Goal: Task Accomplishment & Management: Complete application form

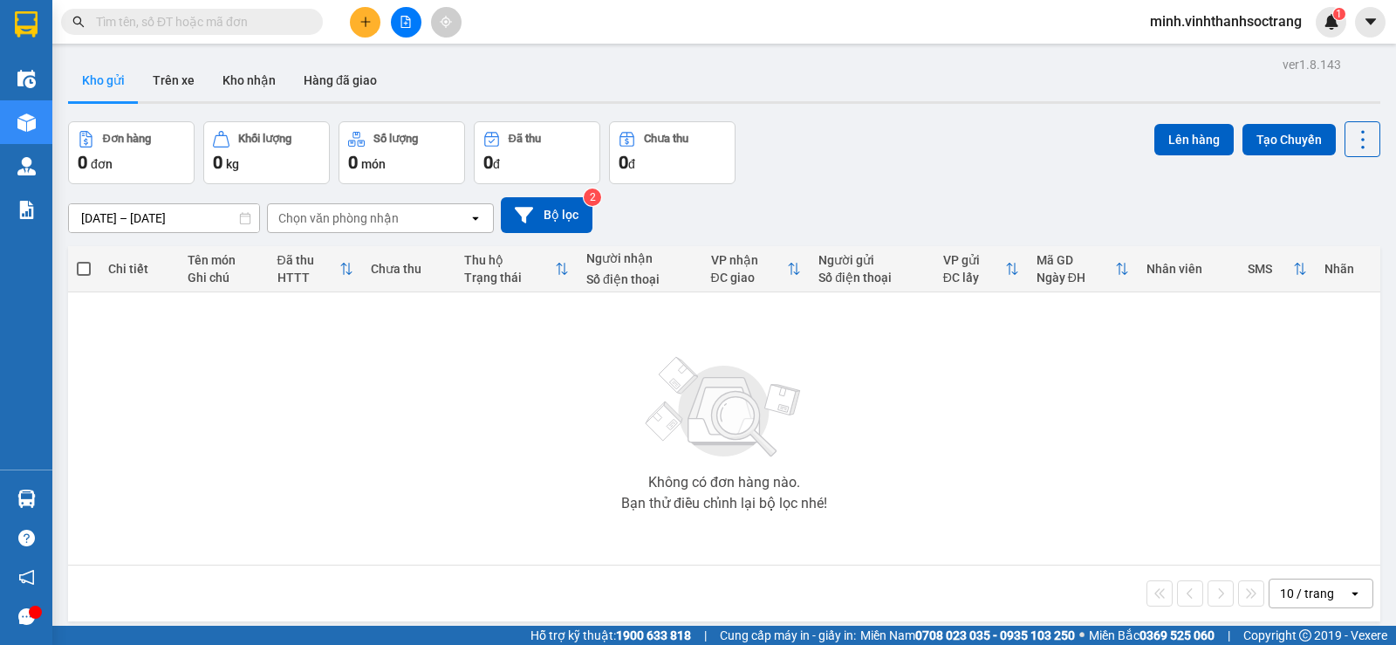
click at [361, 21] on icon "plus" at bounding box center [366, 22] width 12 height 12
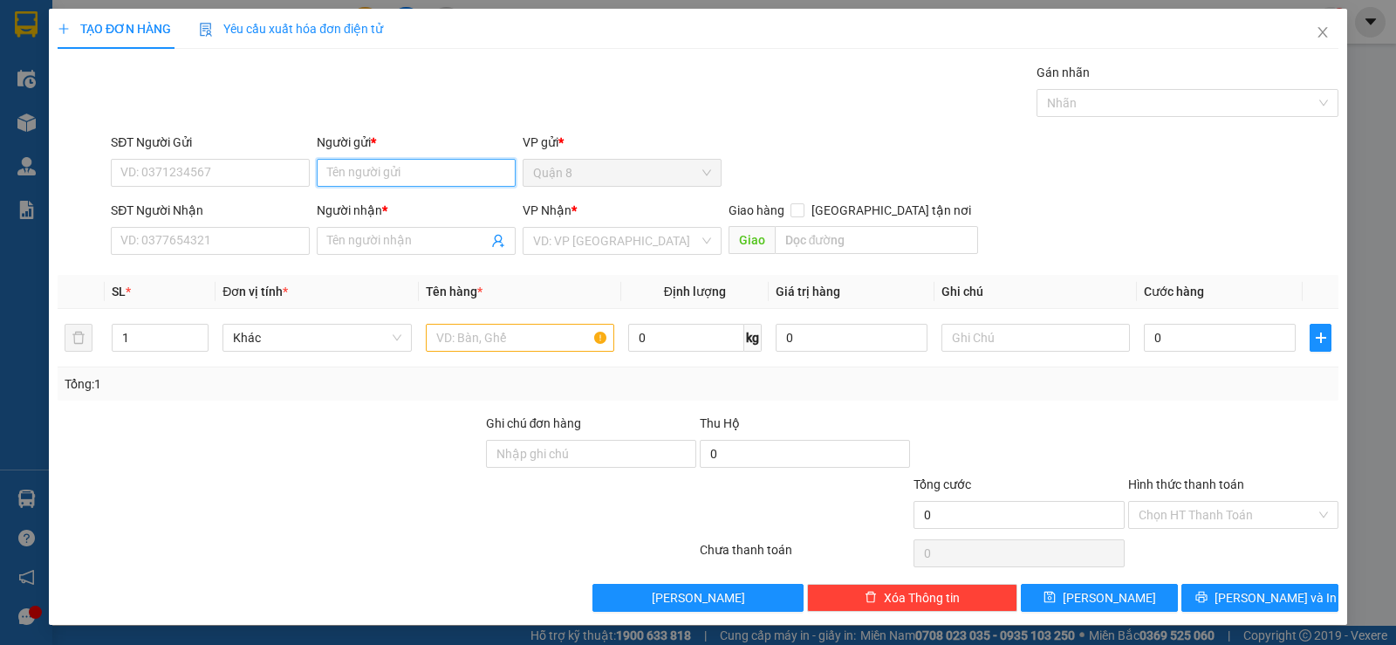
click at [367, 175] on input "Người gửi *" at bounding box center [416, 173] width 199 height 28
type input "THỂ THAO Q5"
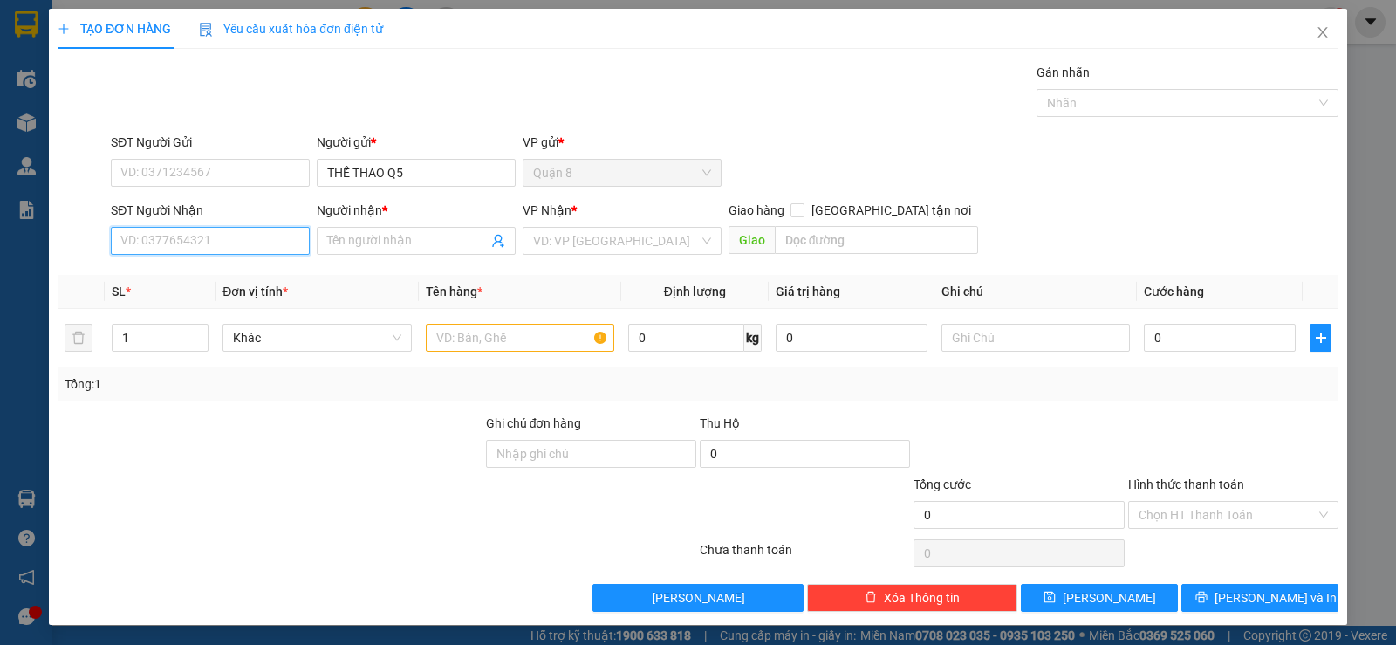
click at [265, 248] on input "SĐT Người Nhận" at bounding box center [210, 241] width 199 height 28
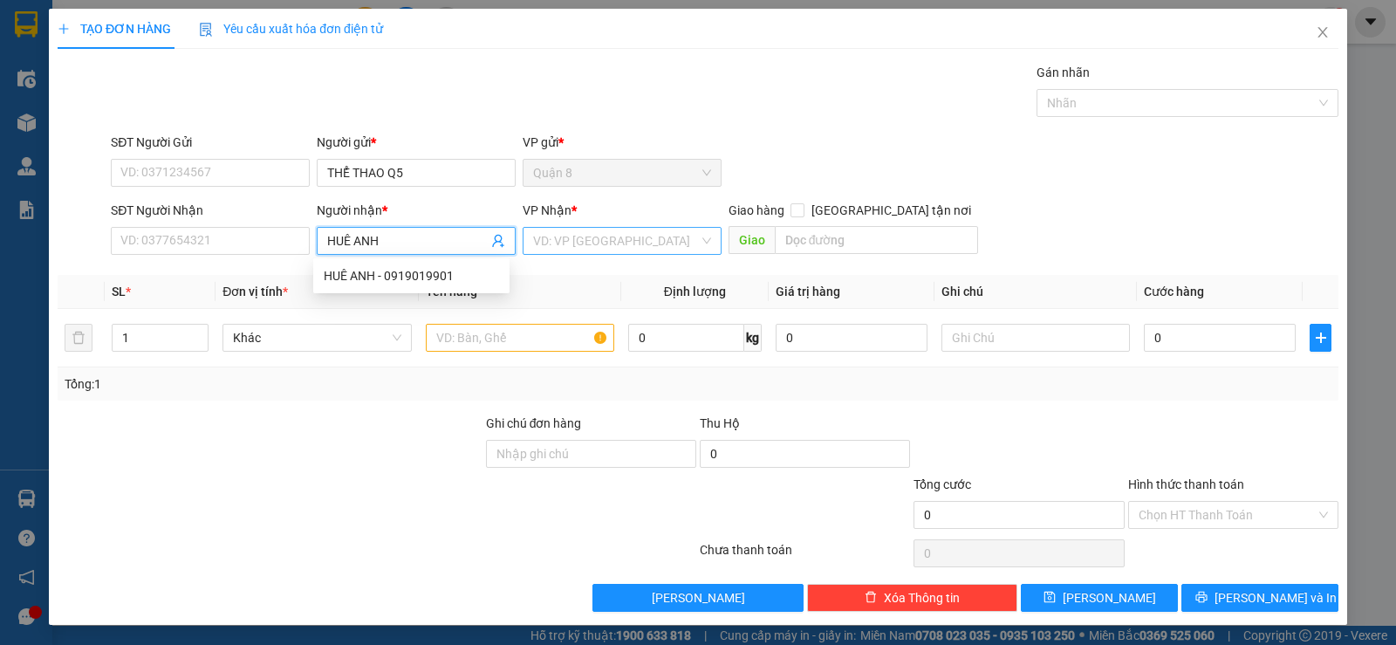
type input "HUÊ ANH"
click at [614, 236] on input "search" at bounding box center [616, 241] width 166 height 26
click at [432, 236] on input "HUÊ ANH" at bounding box center [407, 240] width 161 height 19
click at [416, 276] on div "HUÊ ANH - 0919019901" at bounding box center [411, 275] width 175 height 19
type input "0919019901"
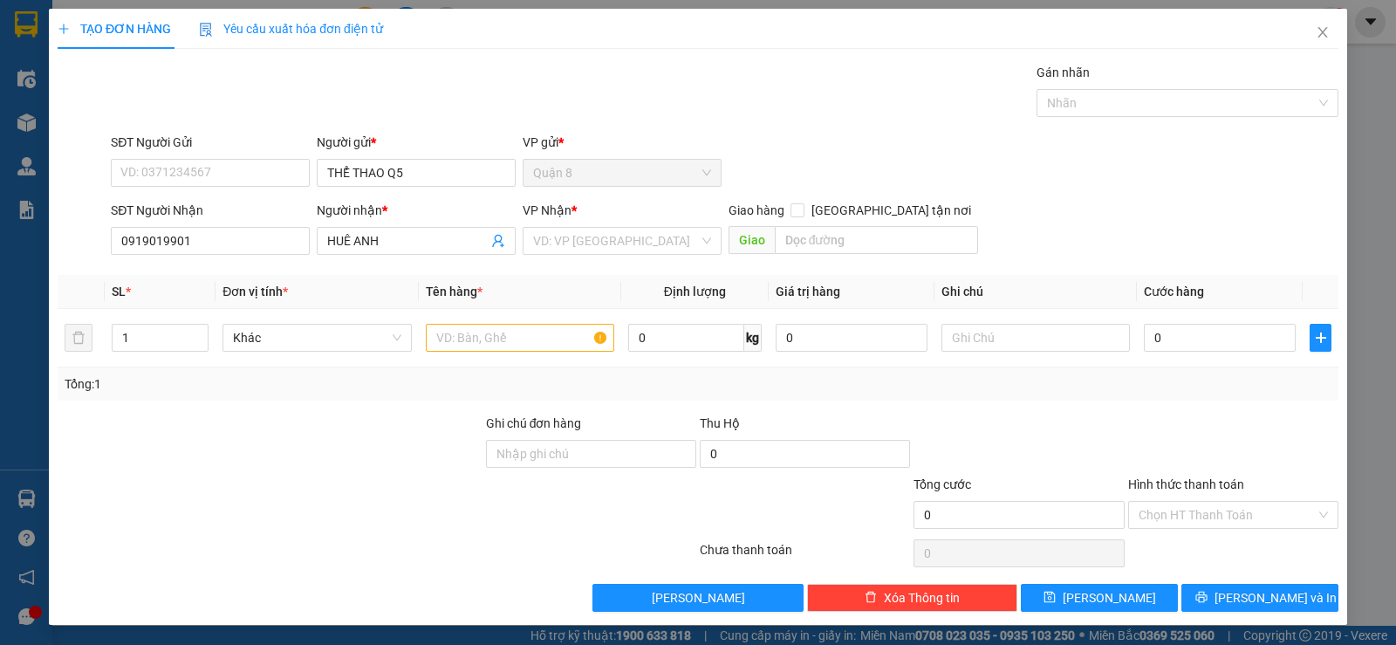
click at [541, 226] on div "VP Nhận *" at bounding box center [622, 214] width 199 height 26
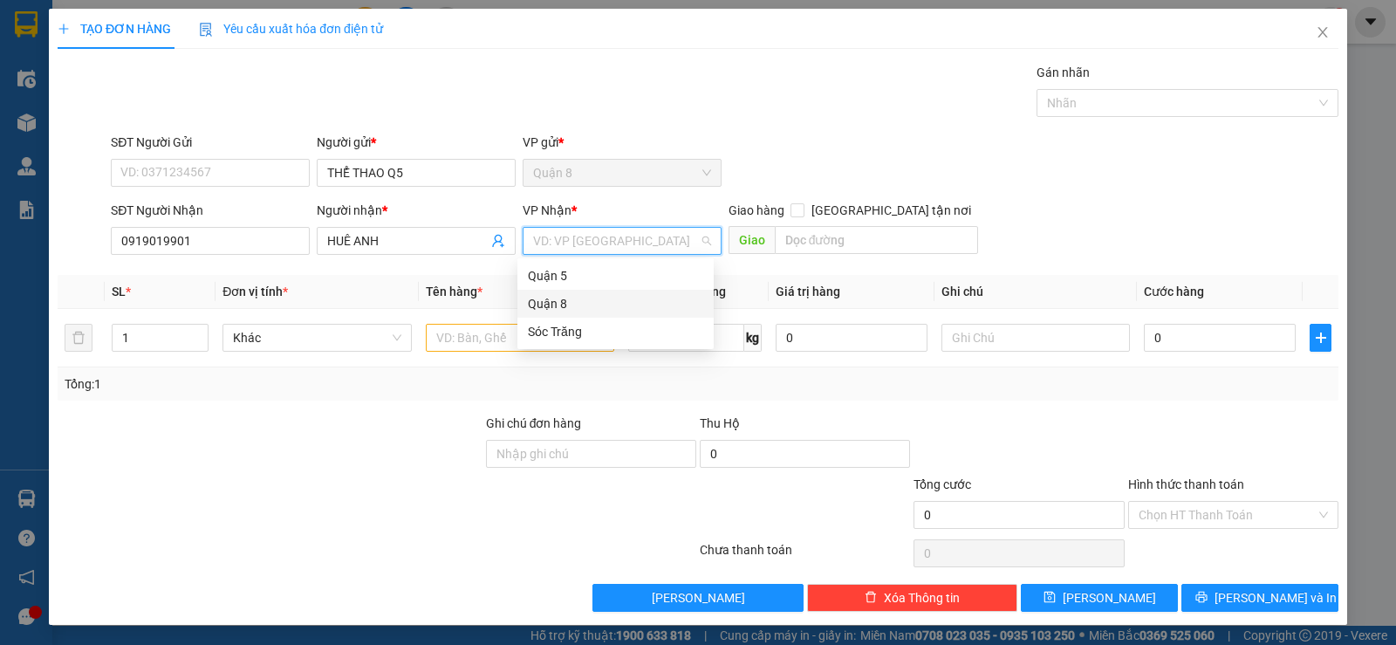
click at [538, 248] on input "search" at bounding box center [616, 241] width 166 height 26
drag, startPoint x: 550, startPoint y: 327, endPoint x: 533, endPoint y: 328, distance: 16.6
click at [549, 327] on div "Sóc Trăng" at bounding box center [615, 331] width 175 height 19
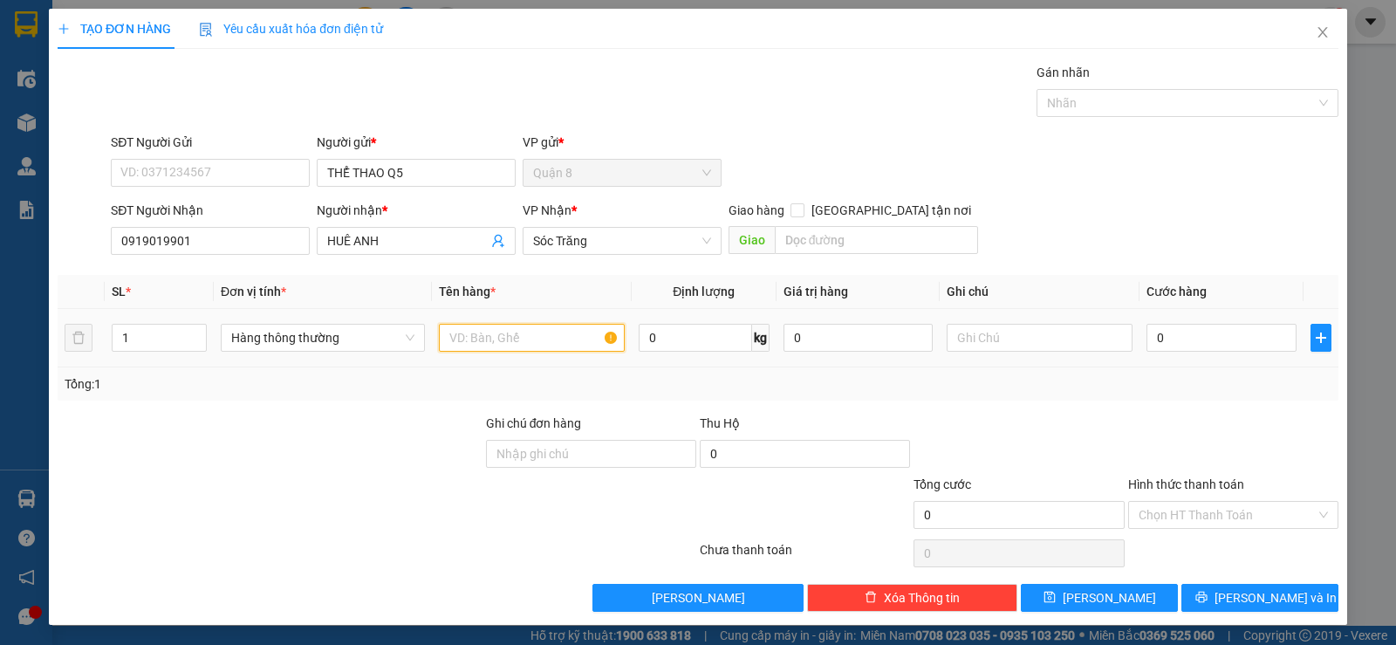
click at [499, 334] on input "text" at bounding box center [532, 338] width 186 height 28
type input "D"
type input "ĐTT"
type input "10"
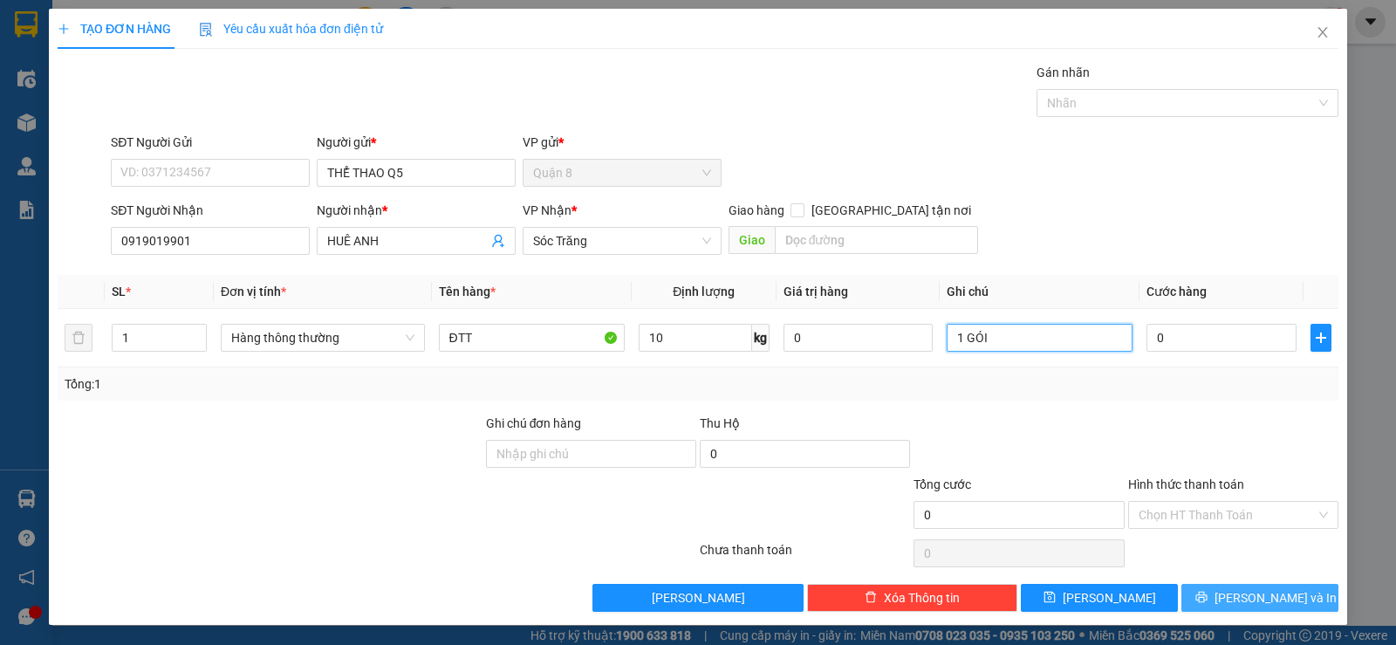
type input "1 GÓI"
click at [1251, 599] on span "[PERSON_NAME] và In" at bounding box center [1276, 597] width 122 height 19
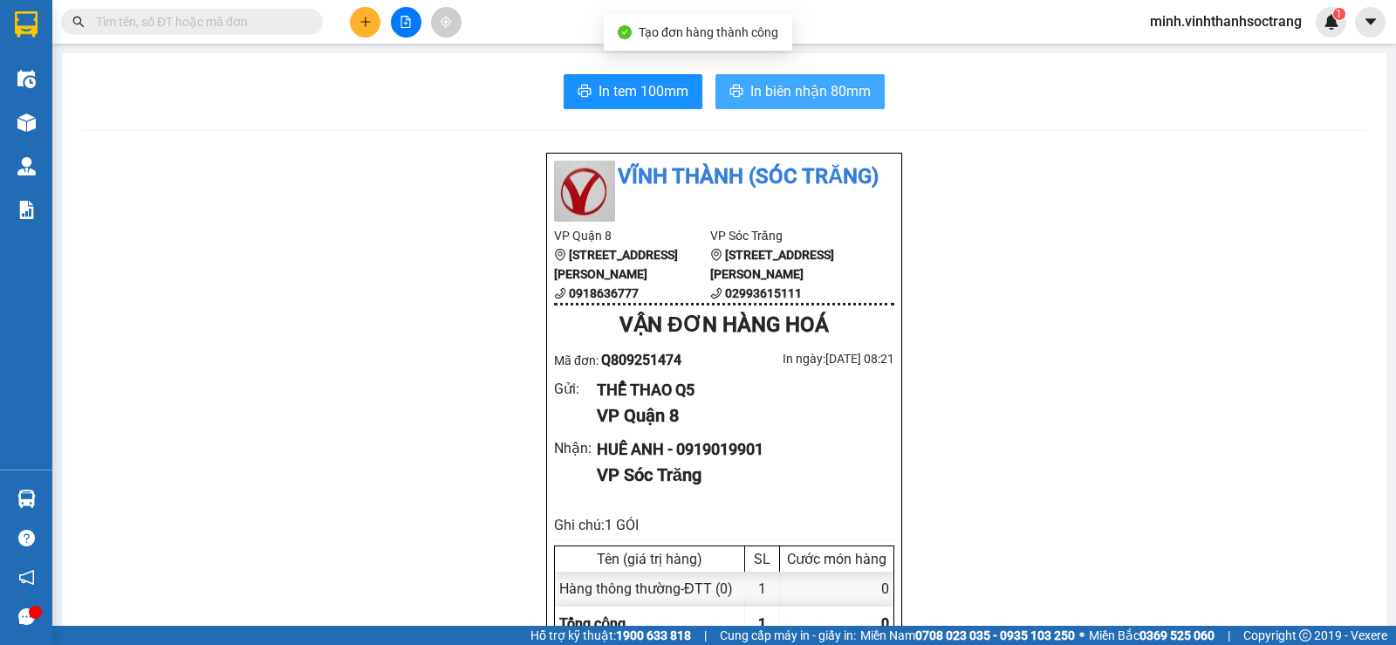
click at [783, 90] on span "In biên nhận 80mm" at bounding box center [811, 91] width 120 height 22
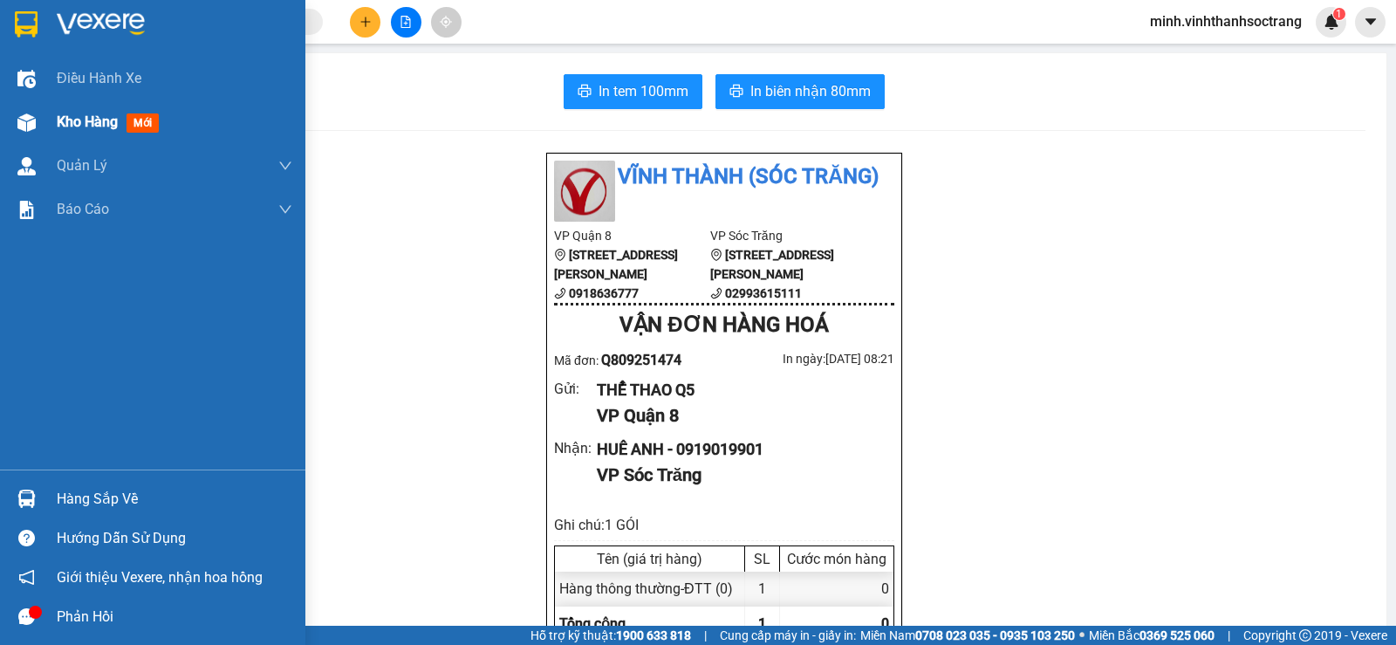
click at [86, 127] on span "Kho hàng" at bounding box center [87, 121] width 61 height 17
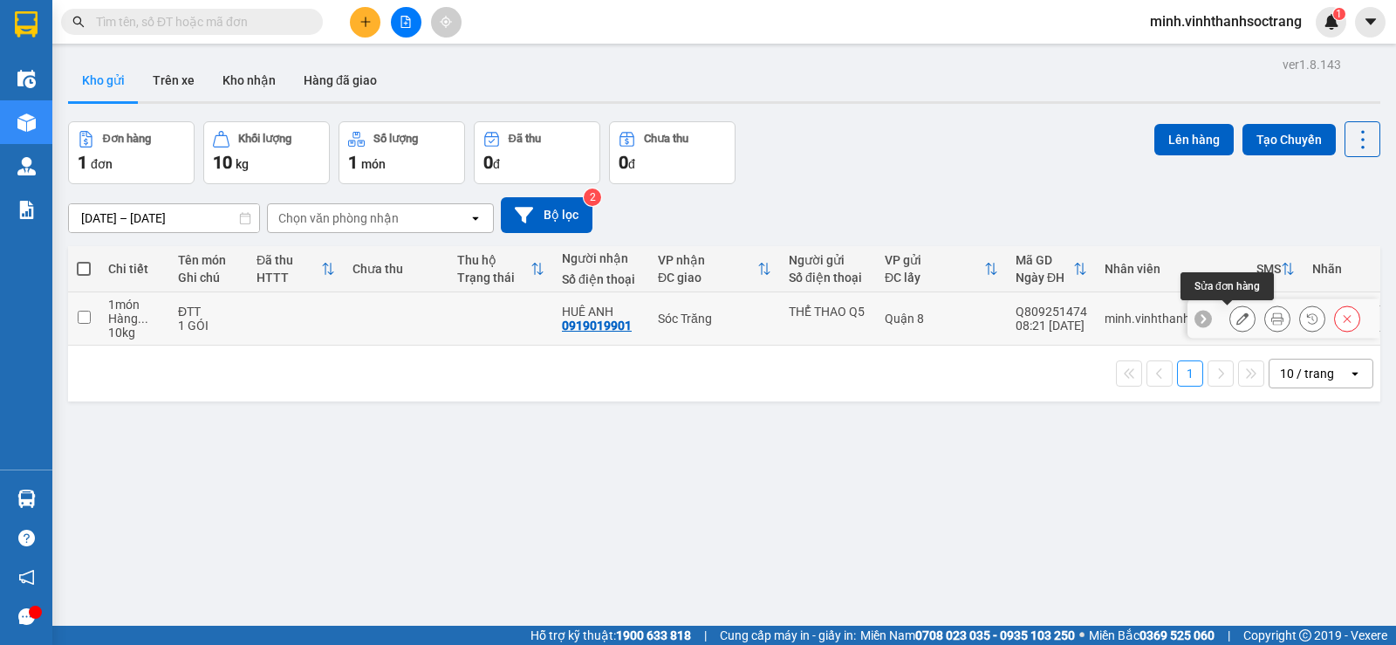
click at [1237, 320] on icon at bounding box center [1243, 318] width 12 height 12
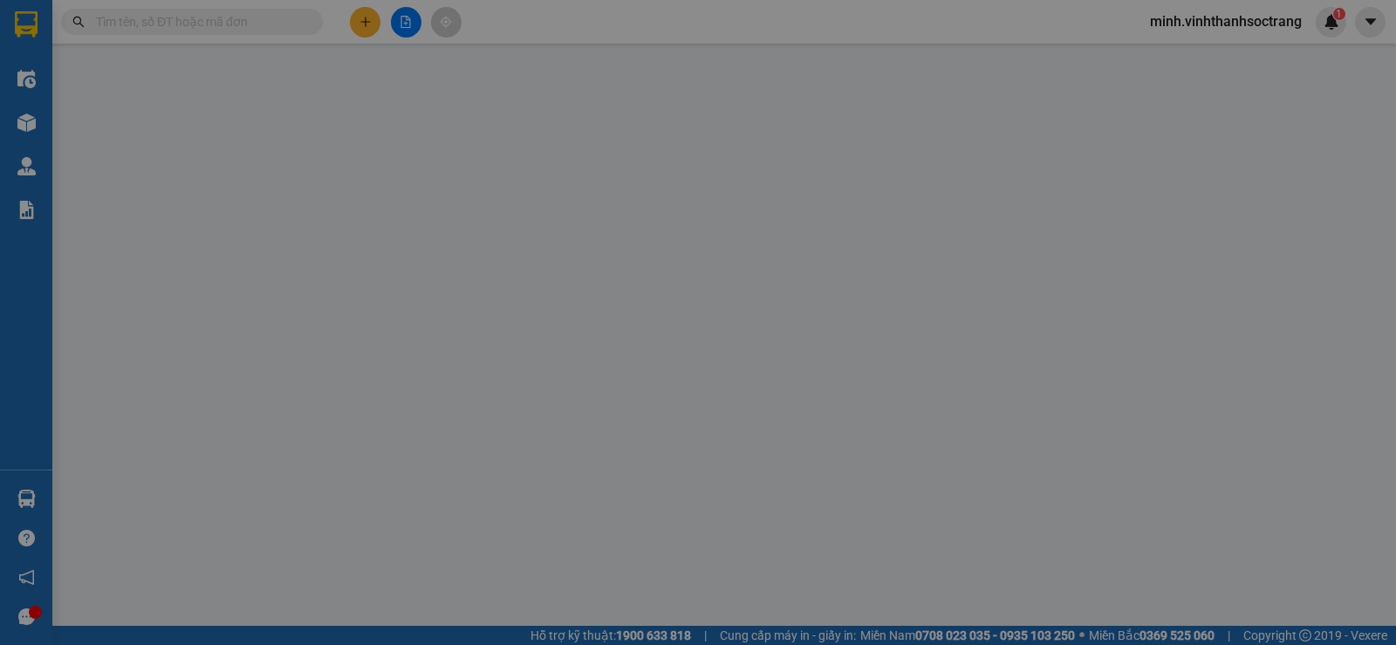
type input "THỂ THAO Q5"
type input "0919019901"
type input "HUÊ ANH"
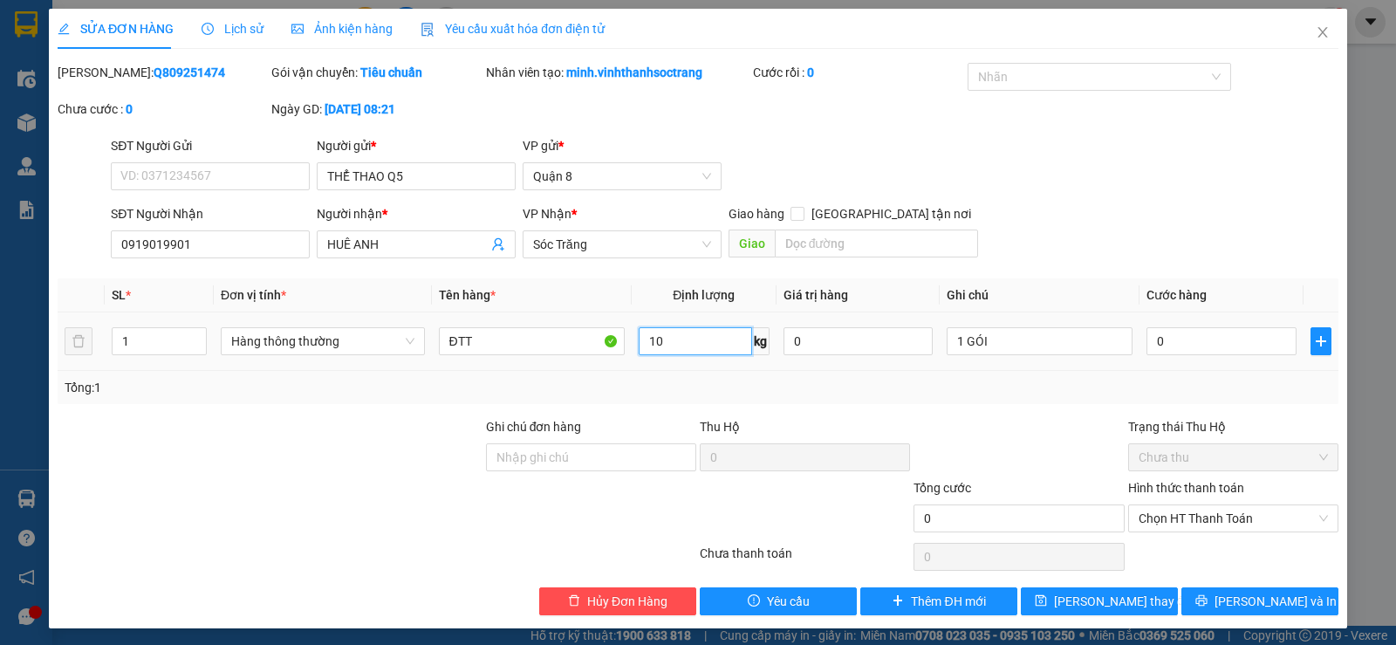
click at [723, 346] on input "10" at bounding box center [696, 341] width 114 height 28
type input "20"
click at [1078, 605] on span "[PERSON_NAME] thay đổi" at bounding box center [1124, 601] width 140 height 19
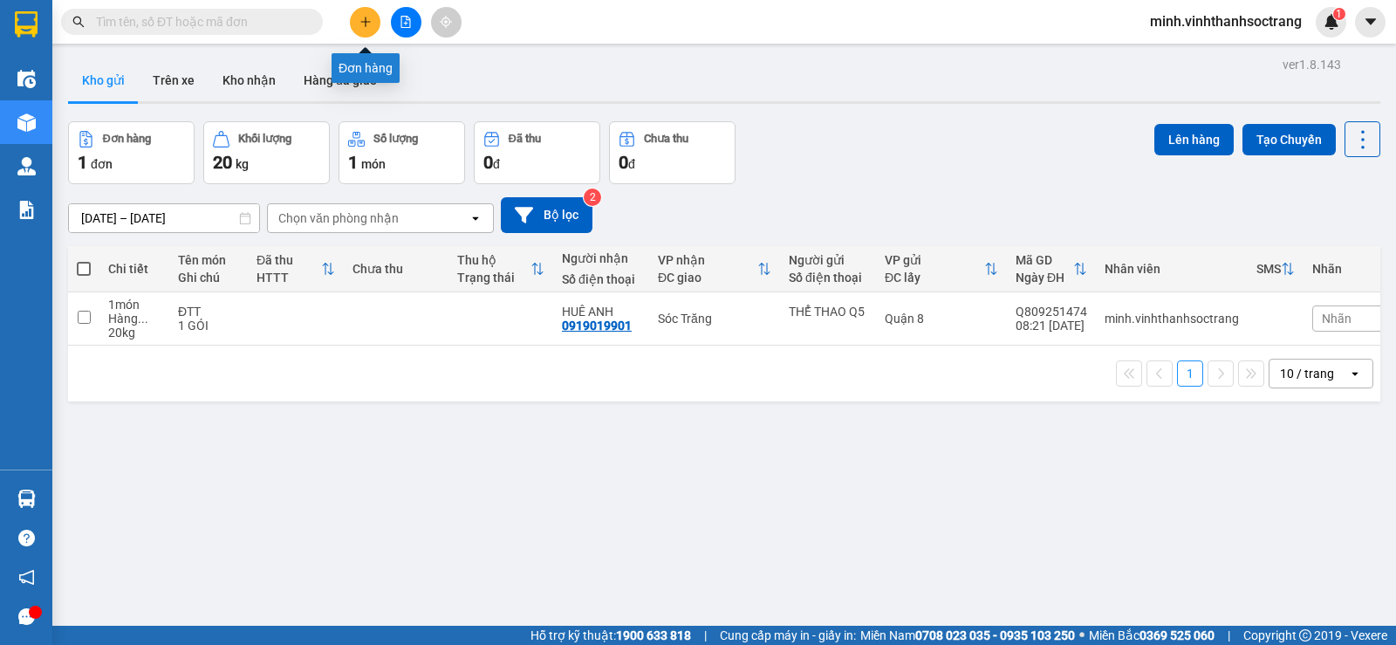
click at [363, 20] on icon "plus" at bounding box center [366, 22] width 12 height 12
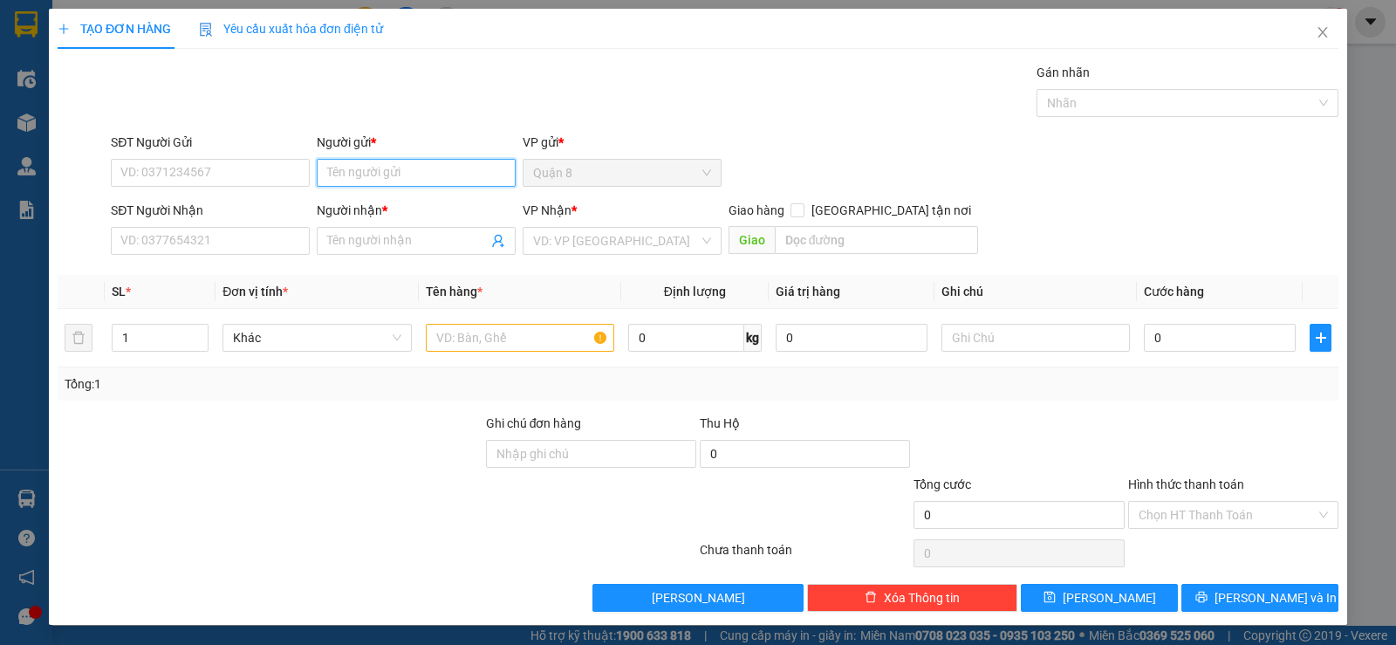
click at [408, 168] on input "Người gửi *" at bounding box center [416, 173] width 199 height 28
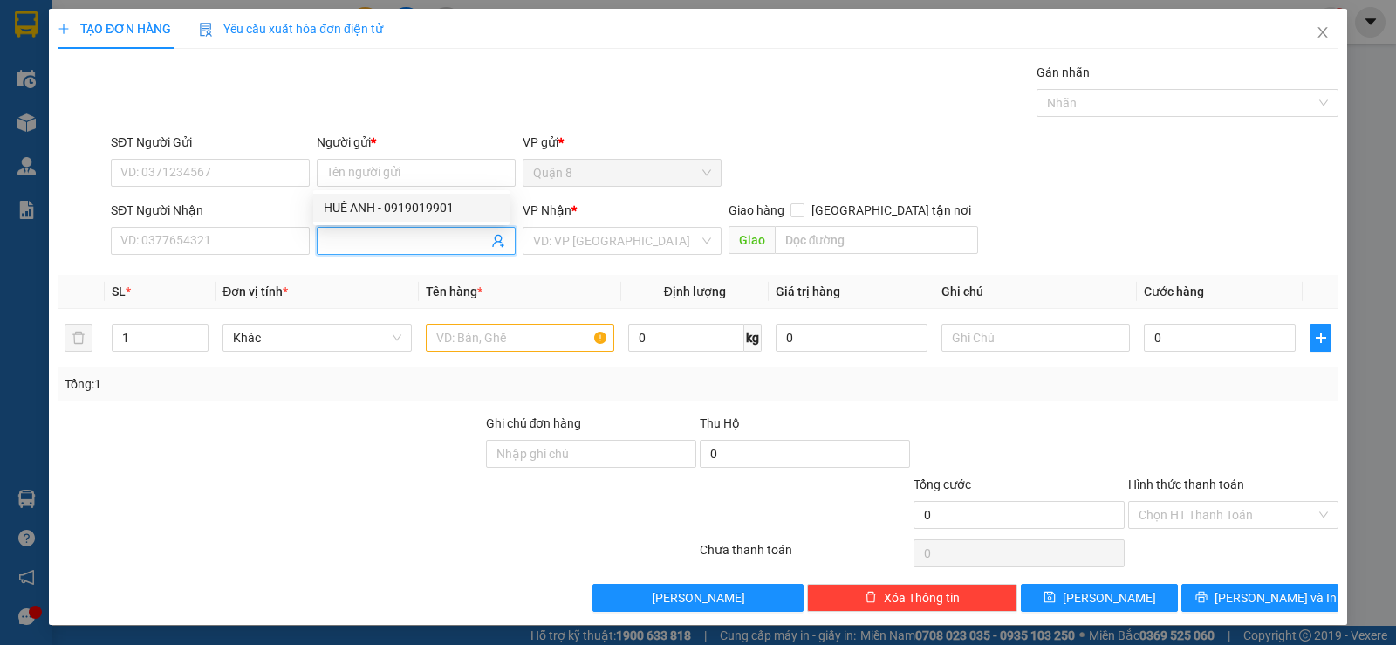
click at [349, 248] on input "Người nhận *" at bounding box center [407, 240] width 161 height 19
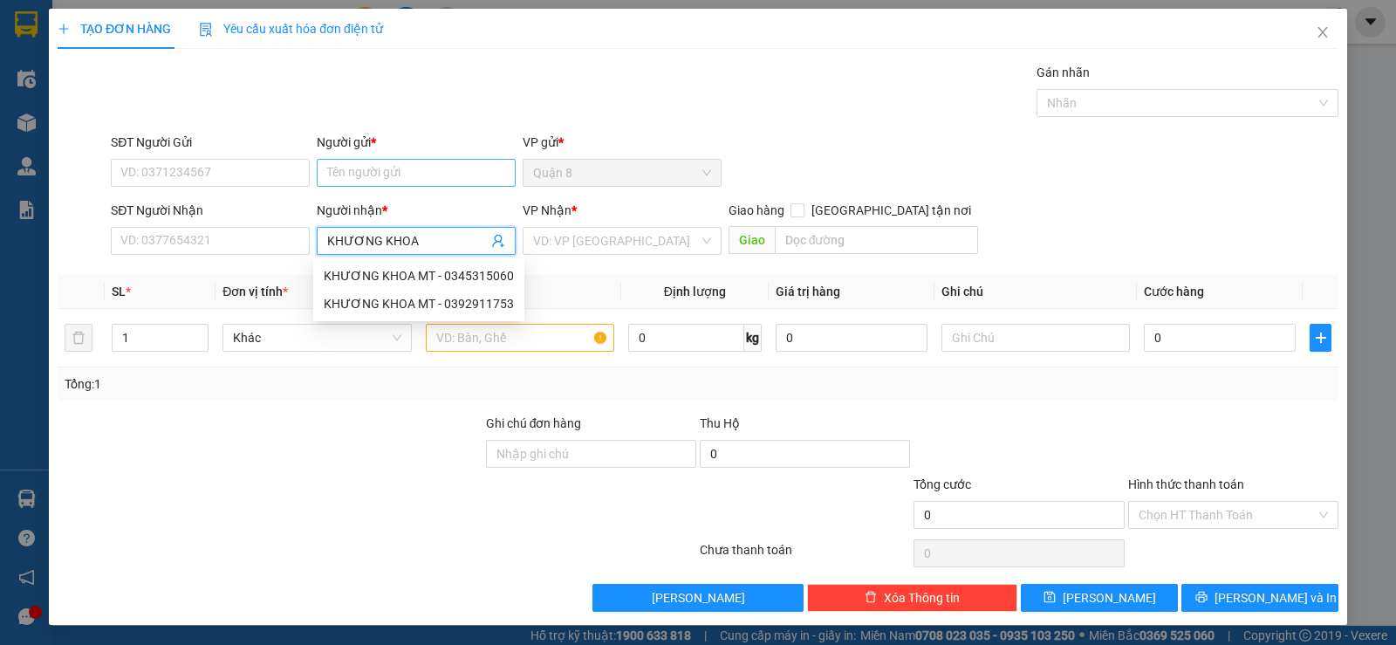
type input "KHƯƠNG KHOA"
click at [417, 180] on input "Người gửi *" at bounding box center [416, 173] width 199 height 28
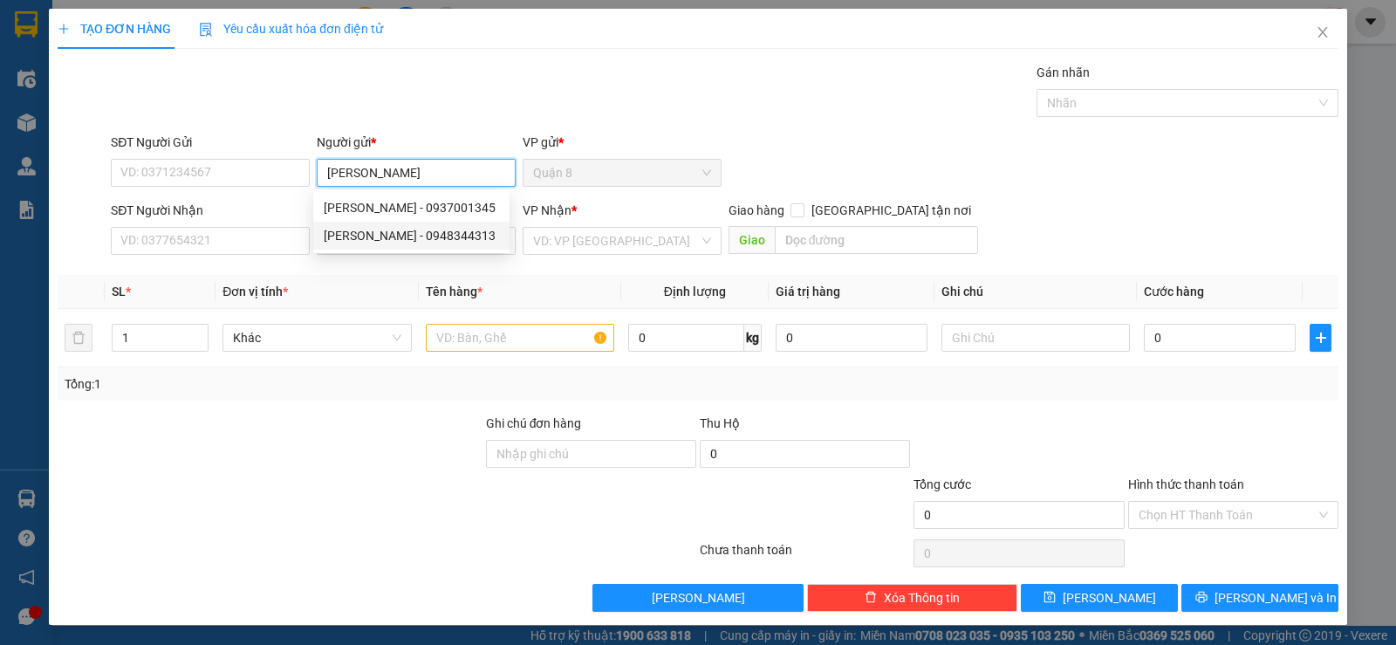
type input "[PERSON_NAME]"
click at [355, 275] on th "Đơn vị tính *" at bounding box center [317, 292] width 202 height 34
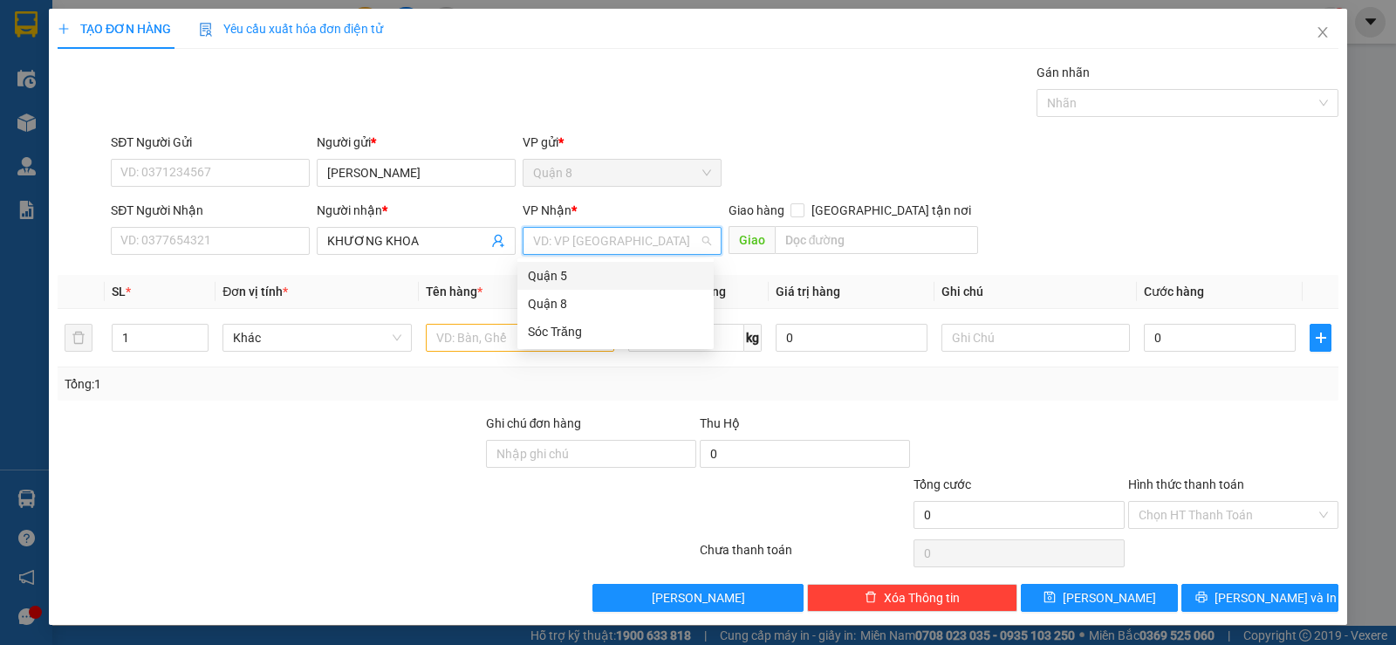
click at [588, 241] on input "search" at bounding box center [616, 241] width 166 height 26
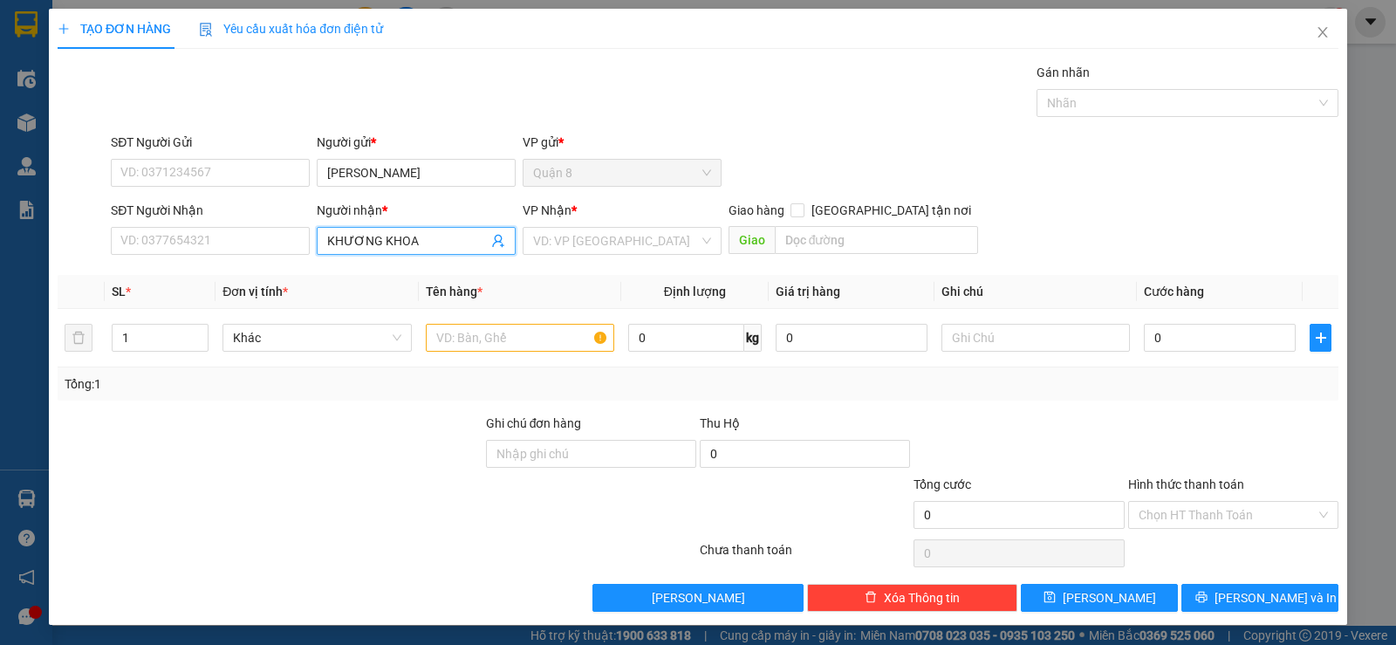
click at [459, 245] on input "KHƯƠNG KHOA" at bounding box center [407, 240] width 161 height 19
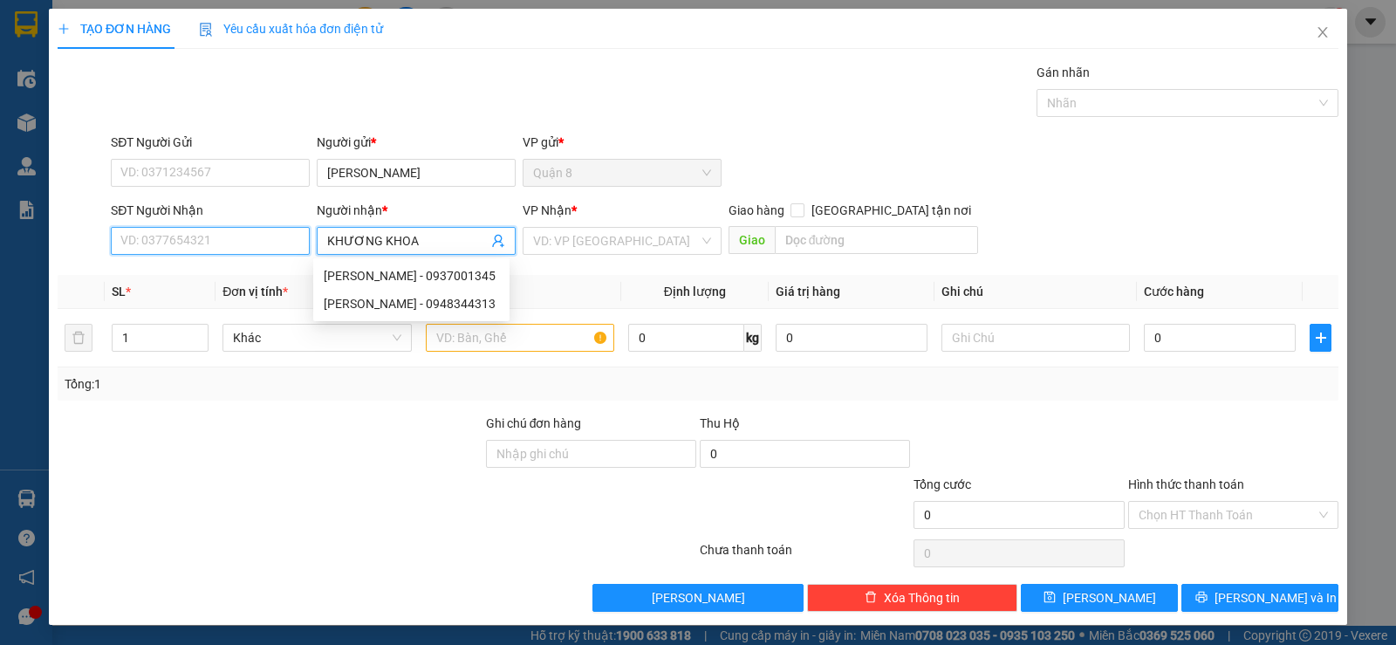
click at [251, 248] on input "SĐT Người Nhận" at bounding box center [210, 241] width 199 height 28
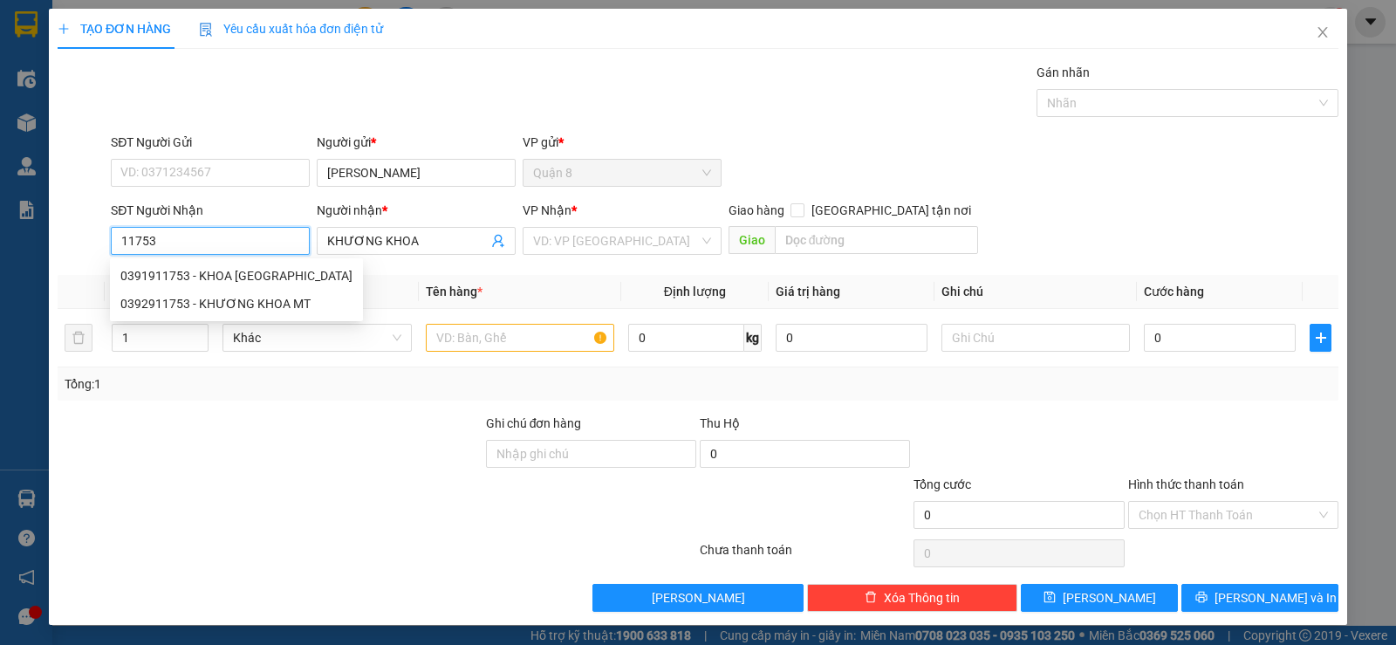
click at [133, 237] on input "11753" at bounding box center [210, 241] width 199 height 28
click at [216, 276] on div "0391911753 - KHOA [GEOGRAPHIC_DATA]" at bounding box center [236, 275] width 232 height 19
type input "0391911753"
type input "KHOA HỒ MT"
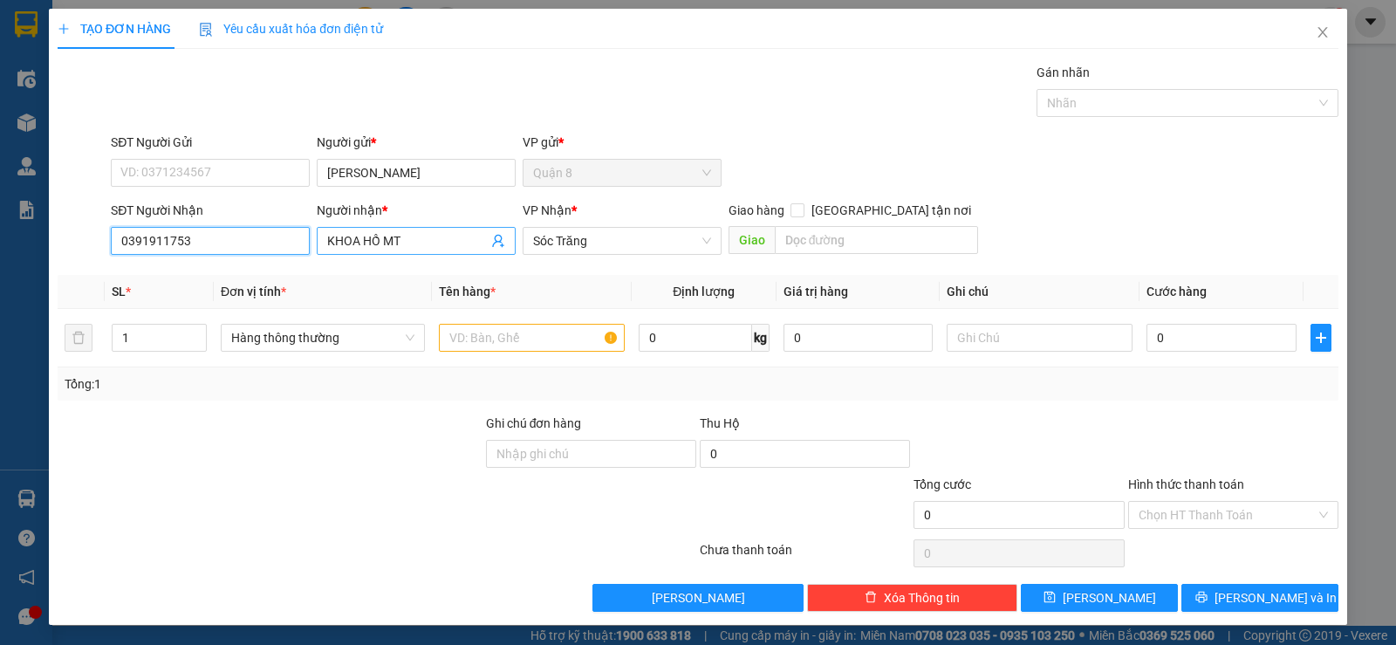
type input "0391911753"
click at [407, 237] on input "KHOA HỒ MT" at bounding box center [407, 240] width 161 height 19
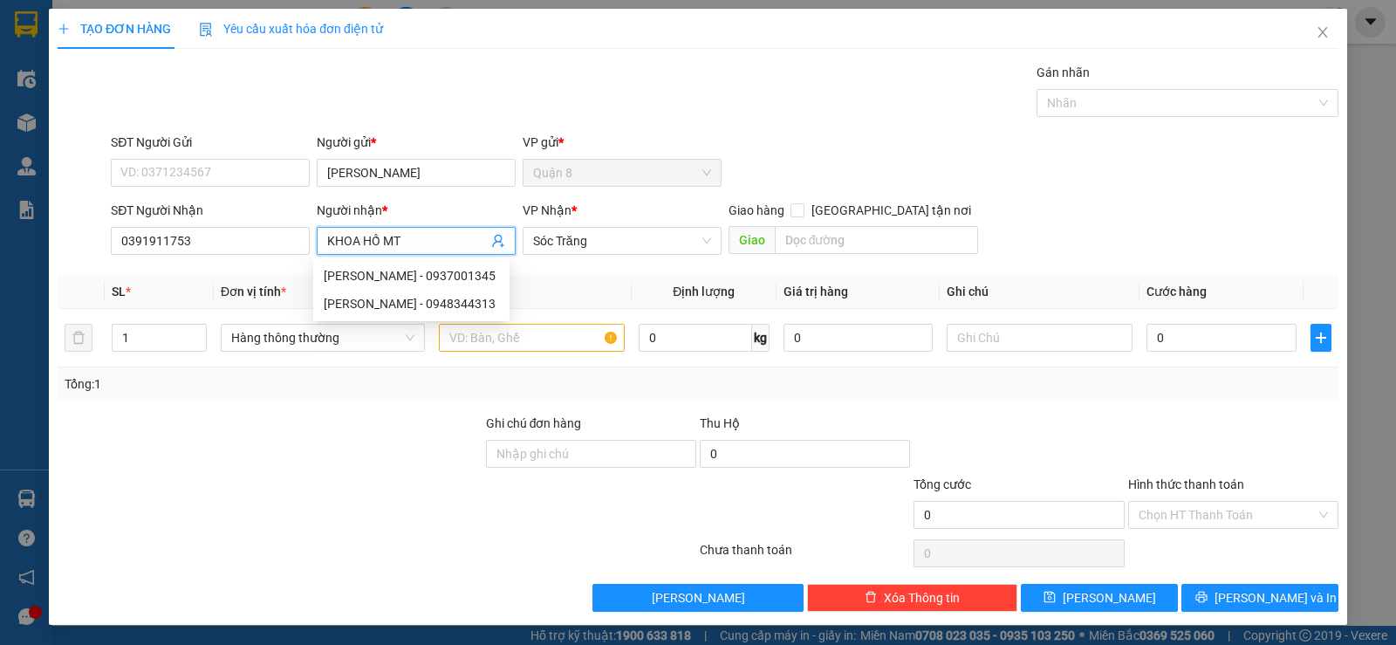
click at [380, 238] on input "KHOA HỒ MT" at bounding box center [407, 240] width 161 height 19
click at [327, 233] on input "KHOA HỒ MT" at bounding box center [407, 240] width 161 height 19
click at [434, 236] on input "KHƯƠNG KHOA HỒ MT" at bounding box center [407, 240] width 161 height 19
type input "KHƯƠNG KHOA MT"
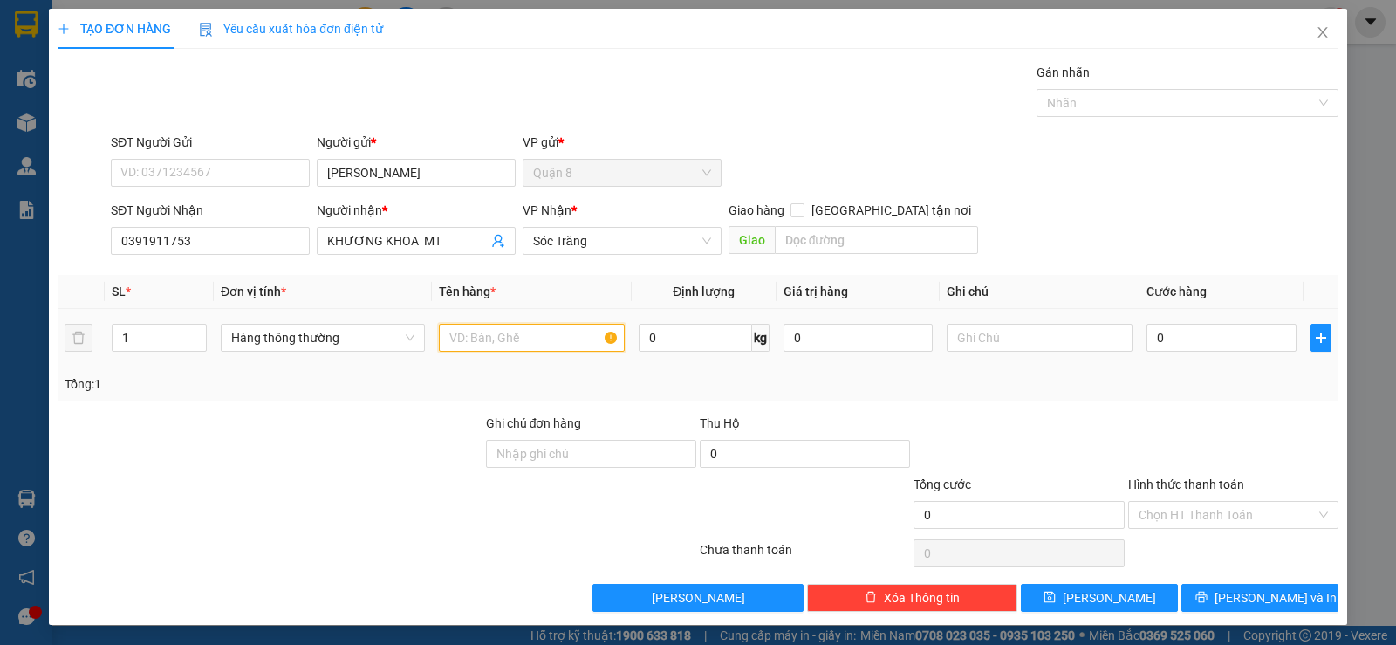
click at [484, 336] on input "text" at bounding box center [532, 338] width 186 height 28
type input "BH"
type input "10"
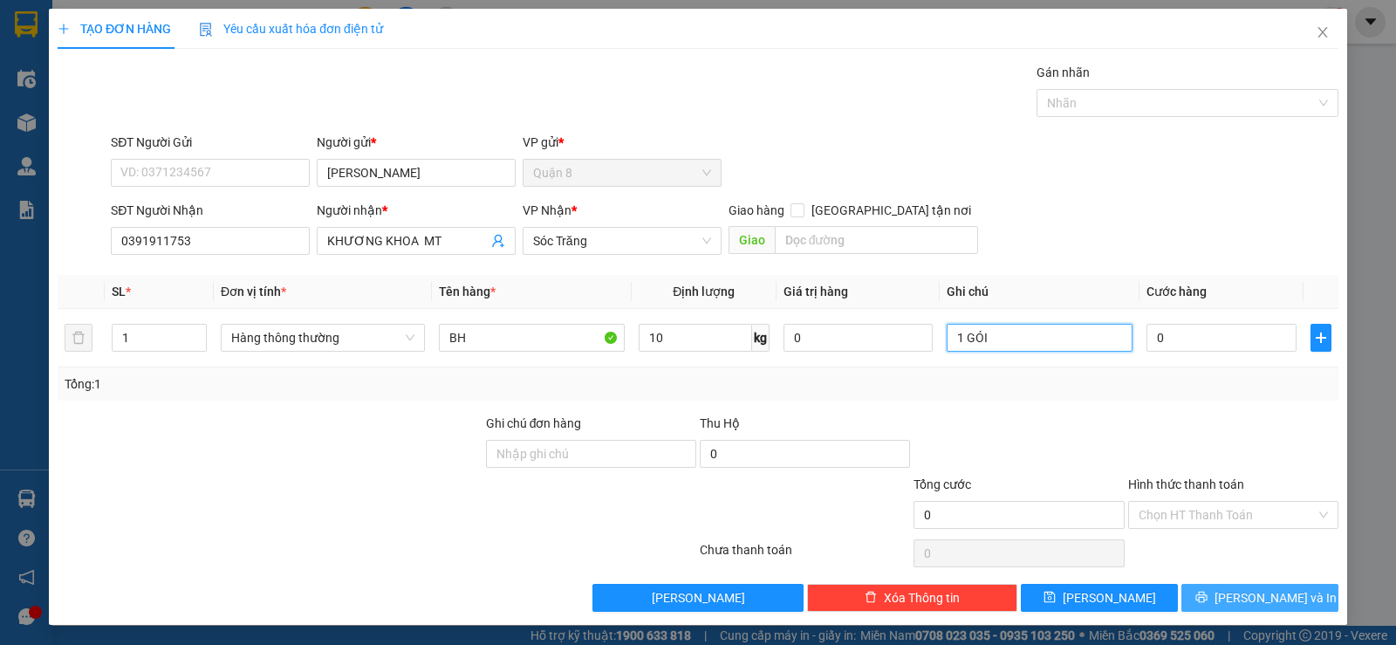
type input "1 GÓI"
click at [1264, 594] on span "[PERSON_NAME] và In" at bounding box center [1276, 597] width 122 height 19
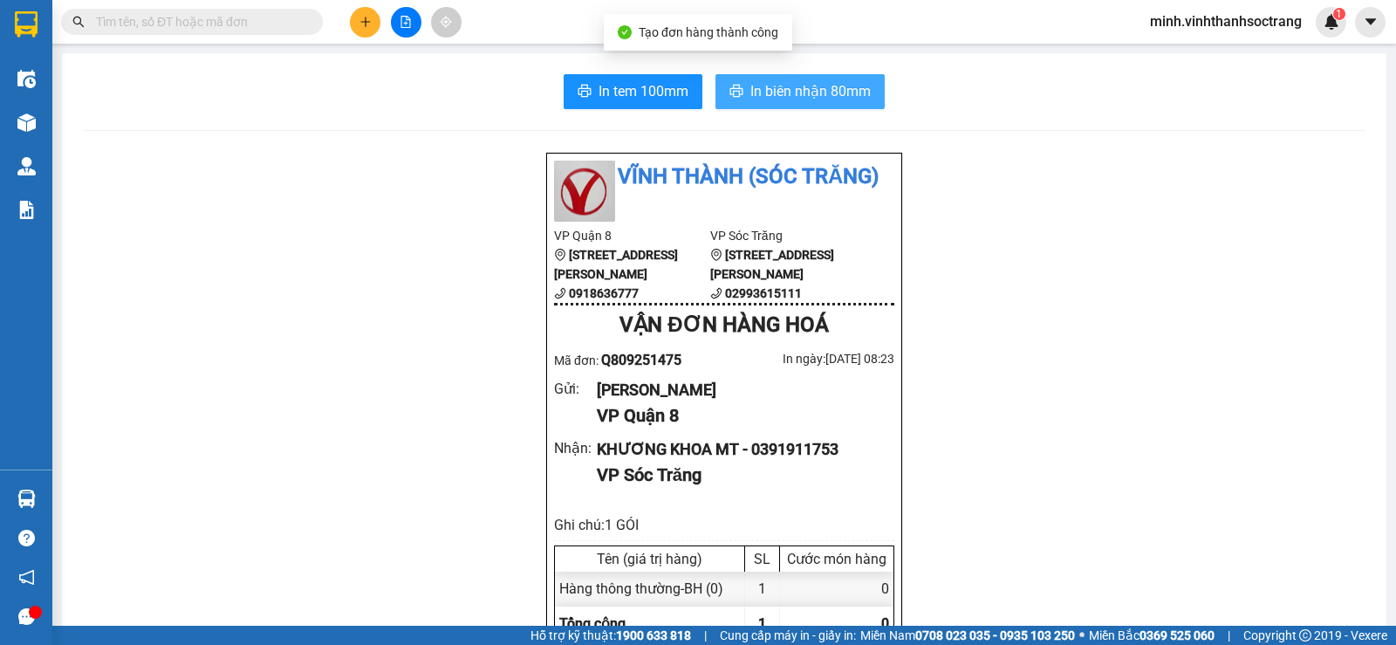
click at [839, 96] on span "In biên nhận 80mm" at bounding box center [811, 91] width 120 height 22
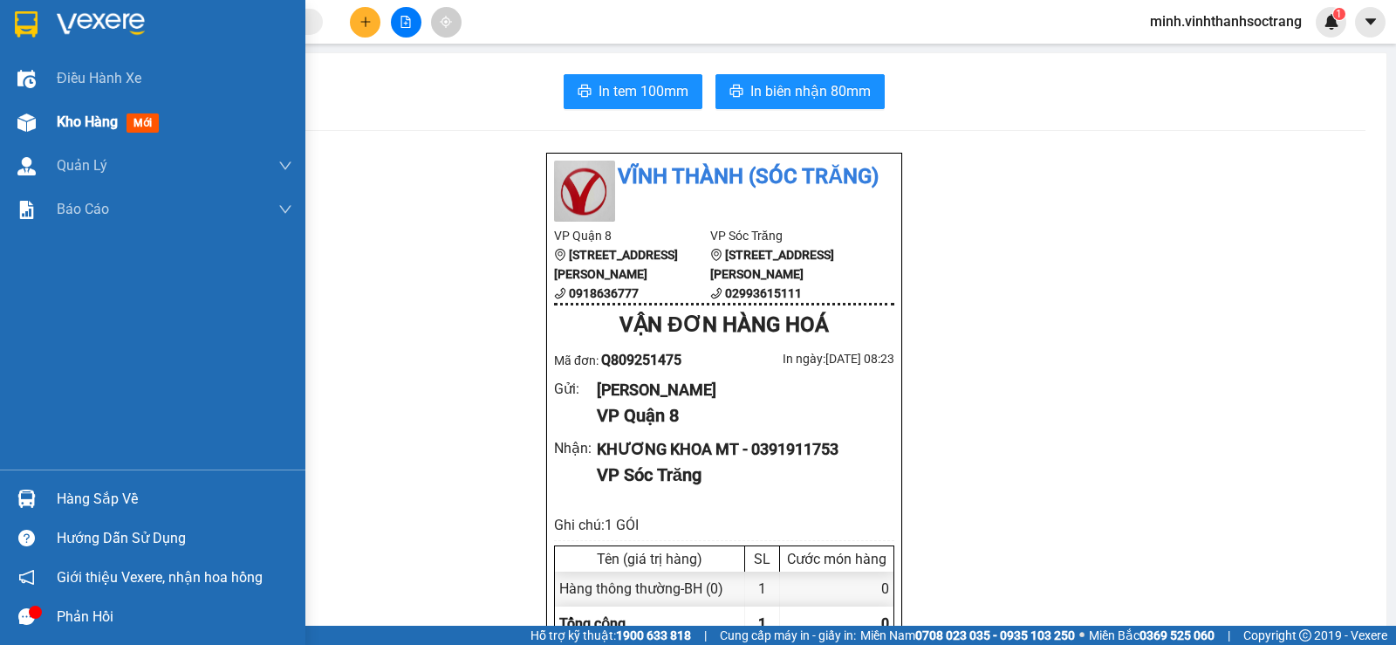
click at [66, 120] on span "Kho hàng" at bounding box center [87, 121] width 61 height 17
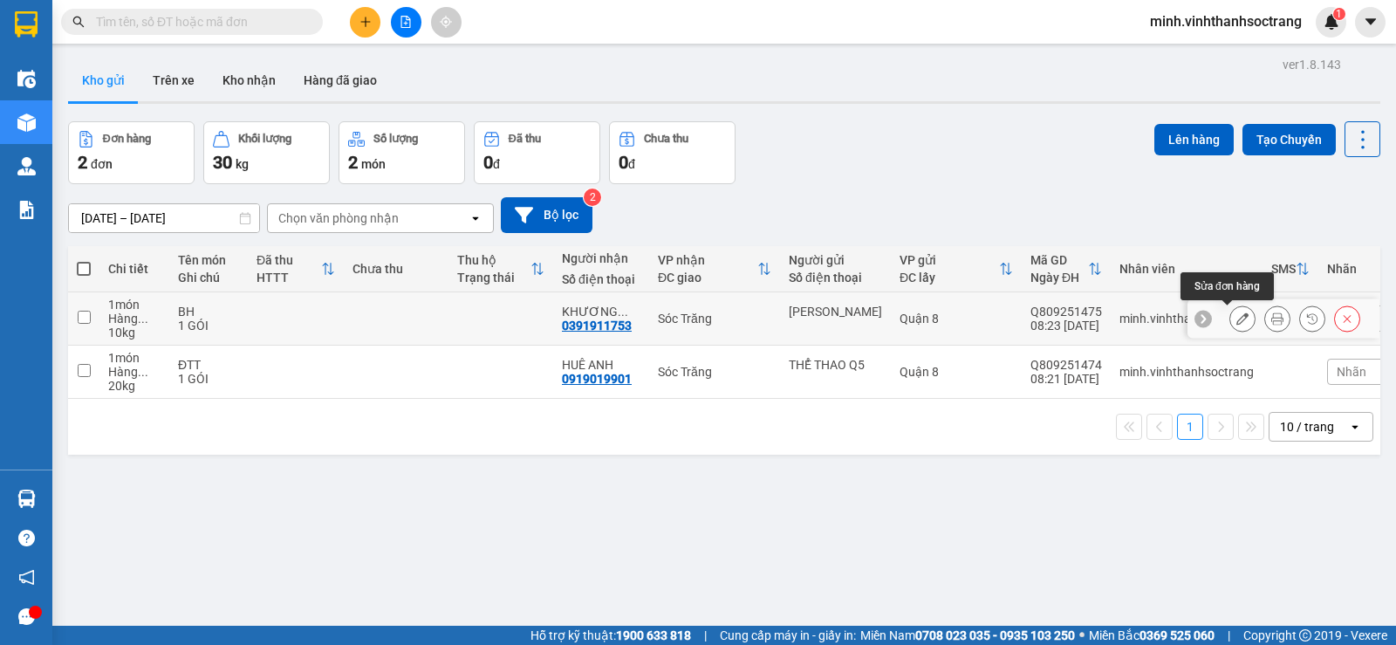
click at [1237, 316] on icon at bounding box center [1243, 318] width 12 height 12
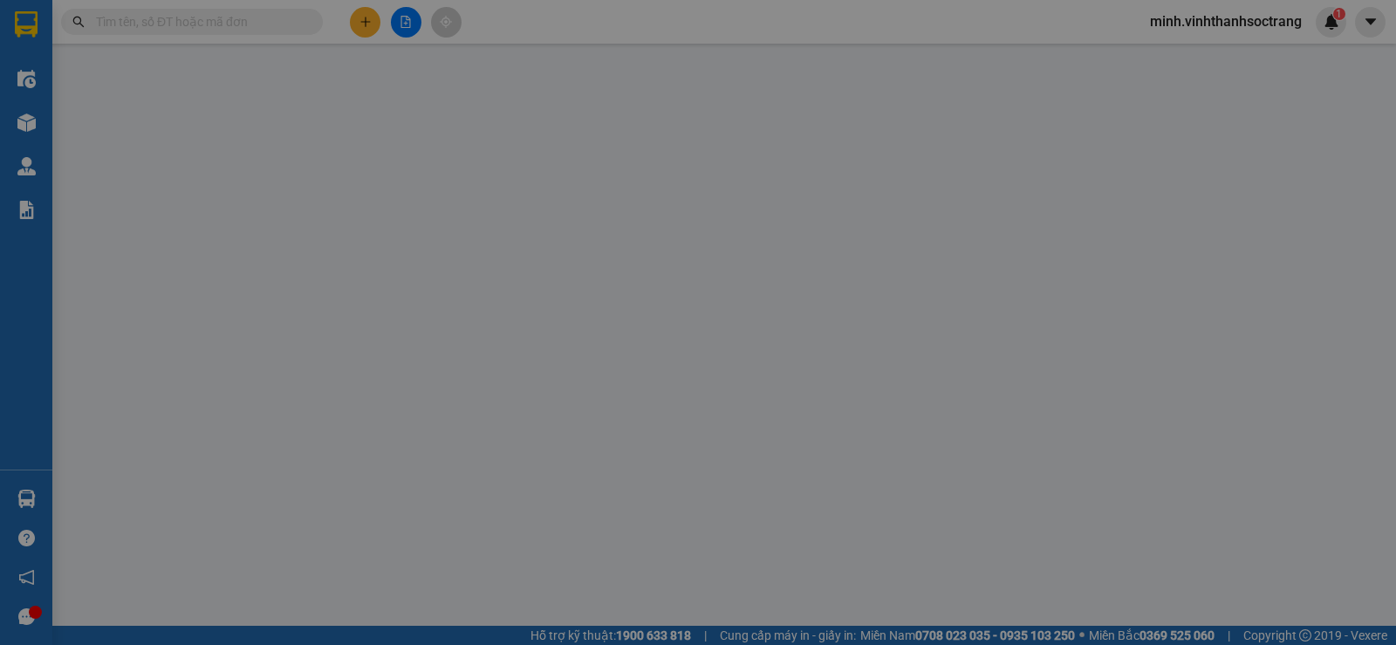
type input "[PERSON_NAME]"
type input "0391911753"
type input "KHƯƠNG KHOA MT"
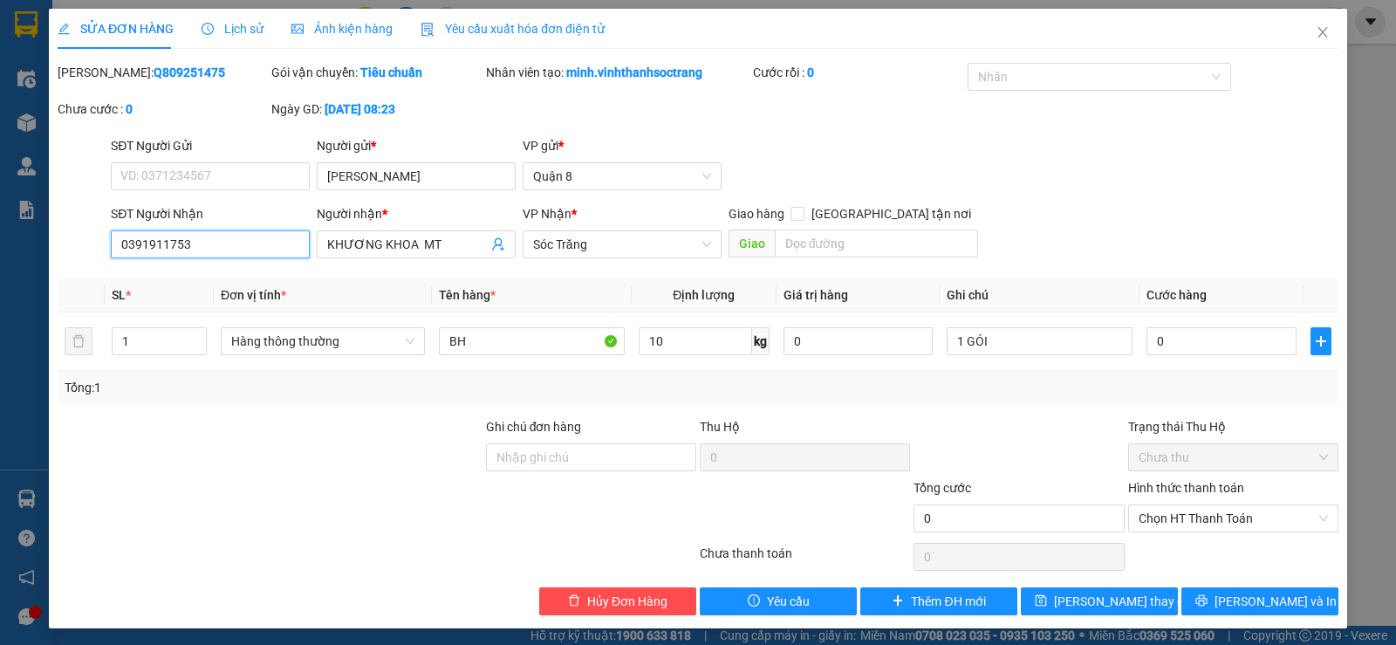
click at [146, 243] on input "0391911753" at bounding box center [210, 244] width 199 height 28
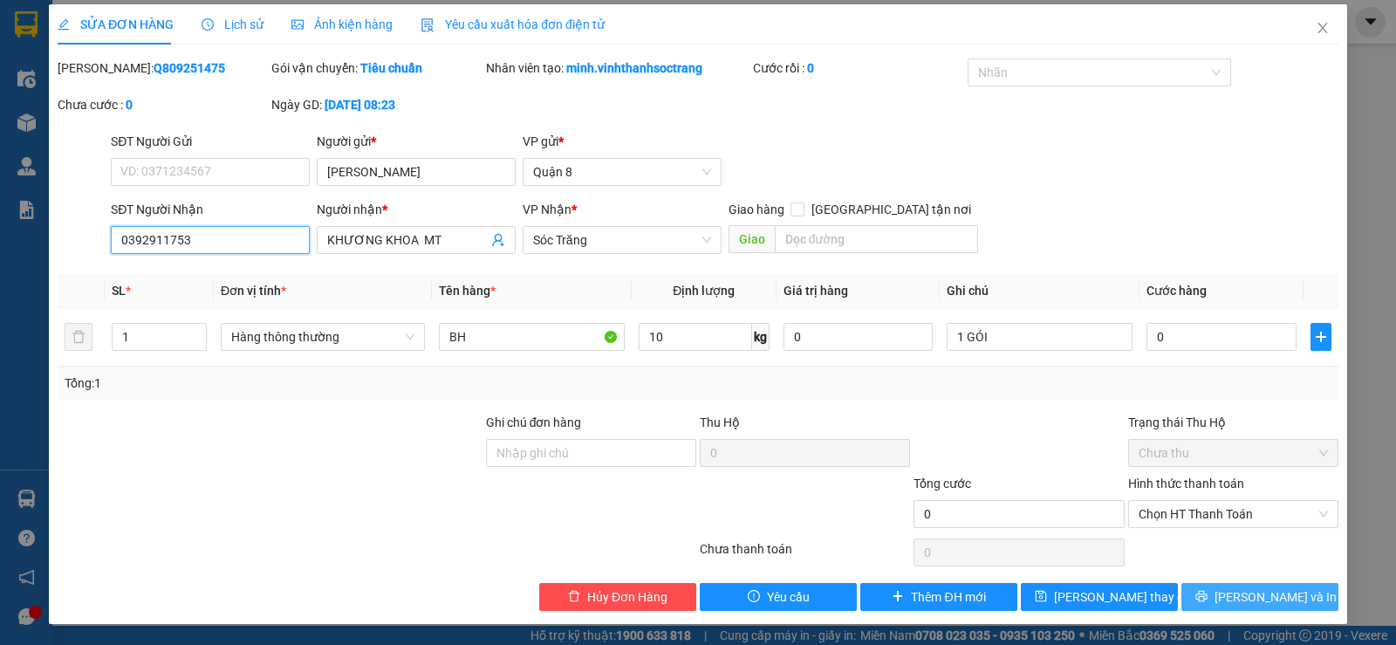
type input "0392911753"
click at [1208, 593] on icon "printer" at bounding box center [1202, 596] width 12 height 12
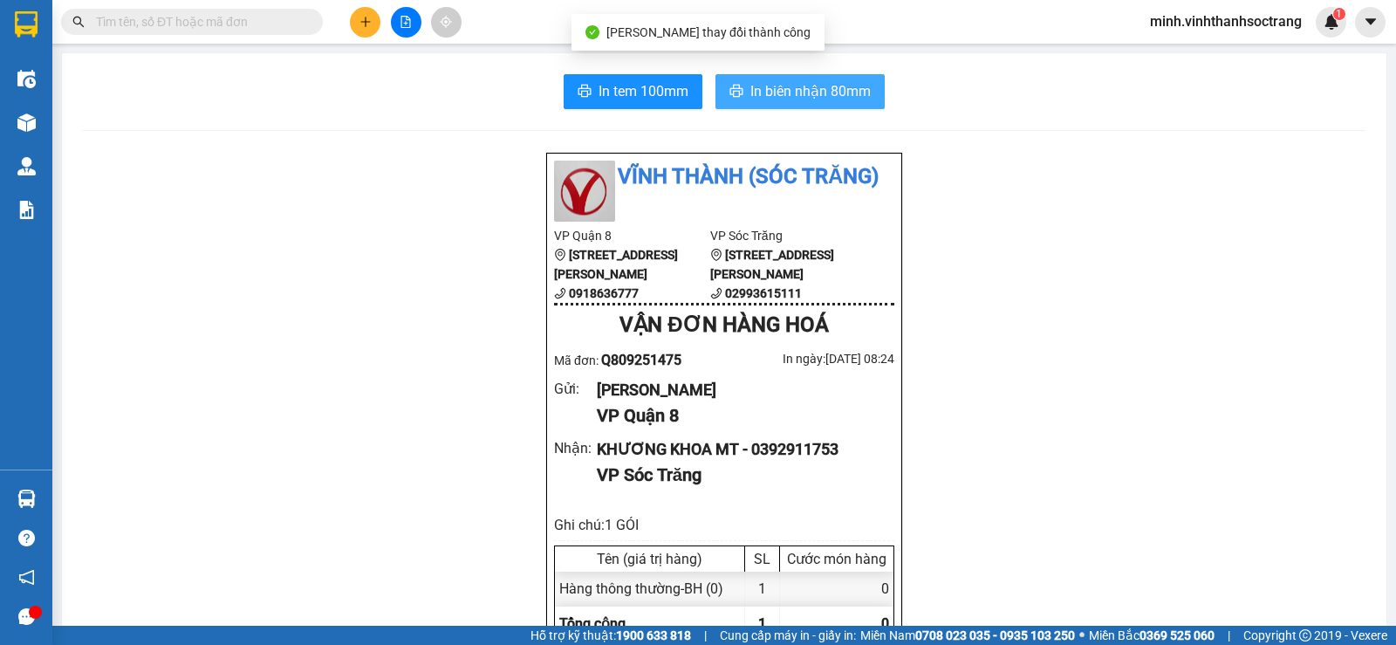
click at [778, 83] on span "In biên nhận 80mm" at bounding box center [811, 91] width 120 height 22
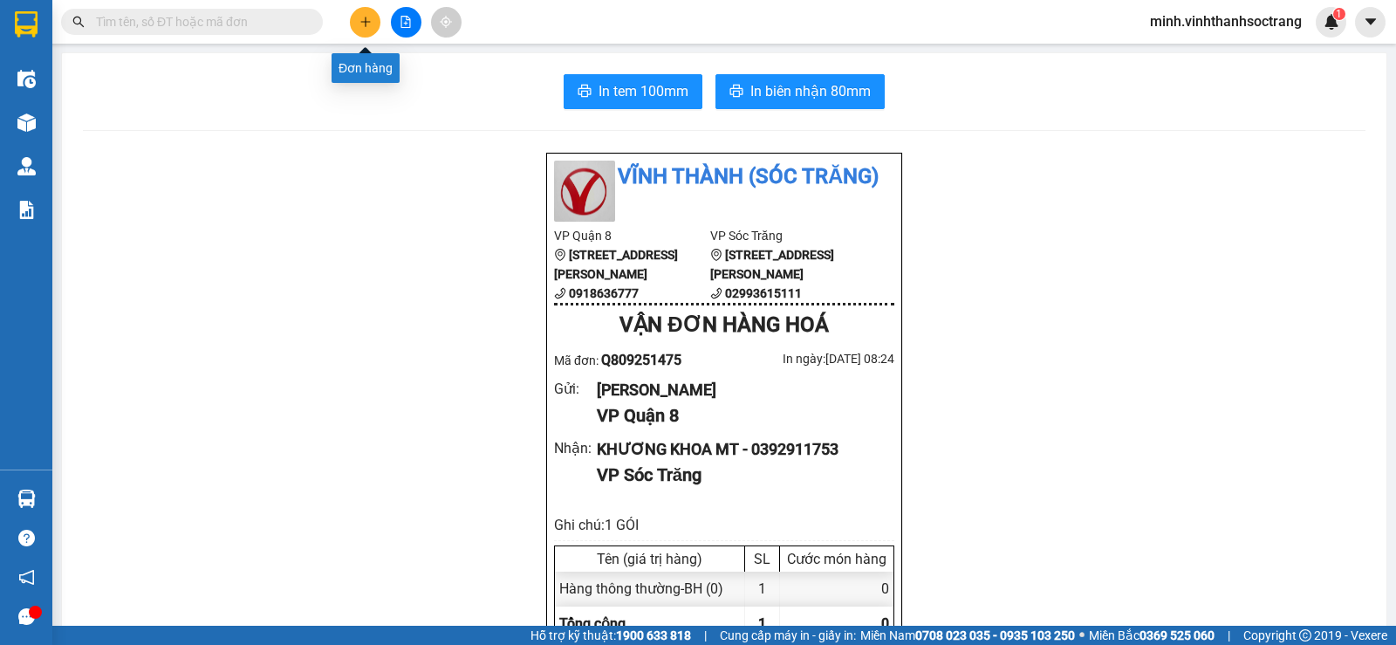
click at [366, 22] on icon "plus" at bounding box center [365, 21] width 10 height 1
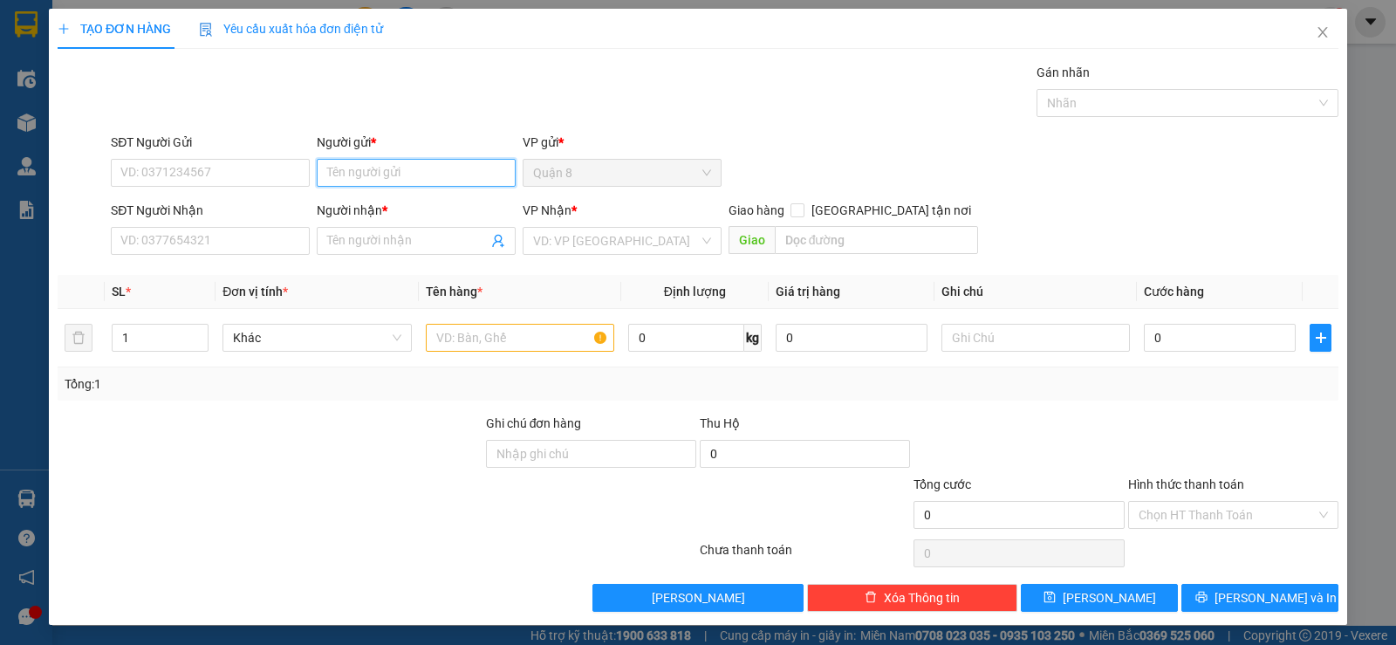
click at [389, 177] on input "Người gửi *" at bounding box center [416, 173] width 199 height 28
type input "MŨI"
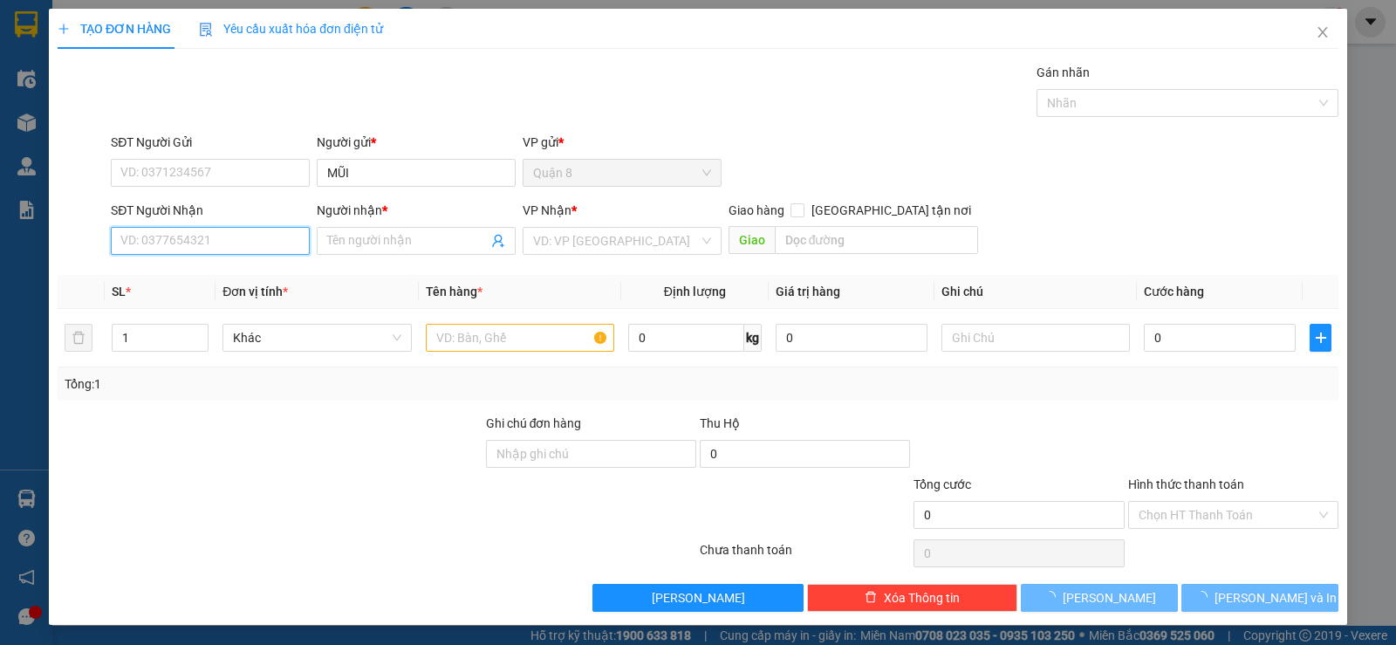
click at [289, 238] on input "SĐT Người Nhận" at bounding box center [210, 241] width 199 height 28
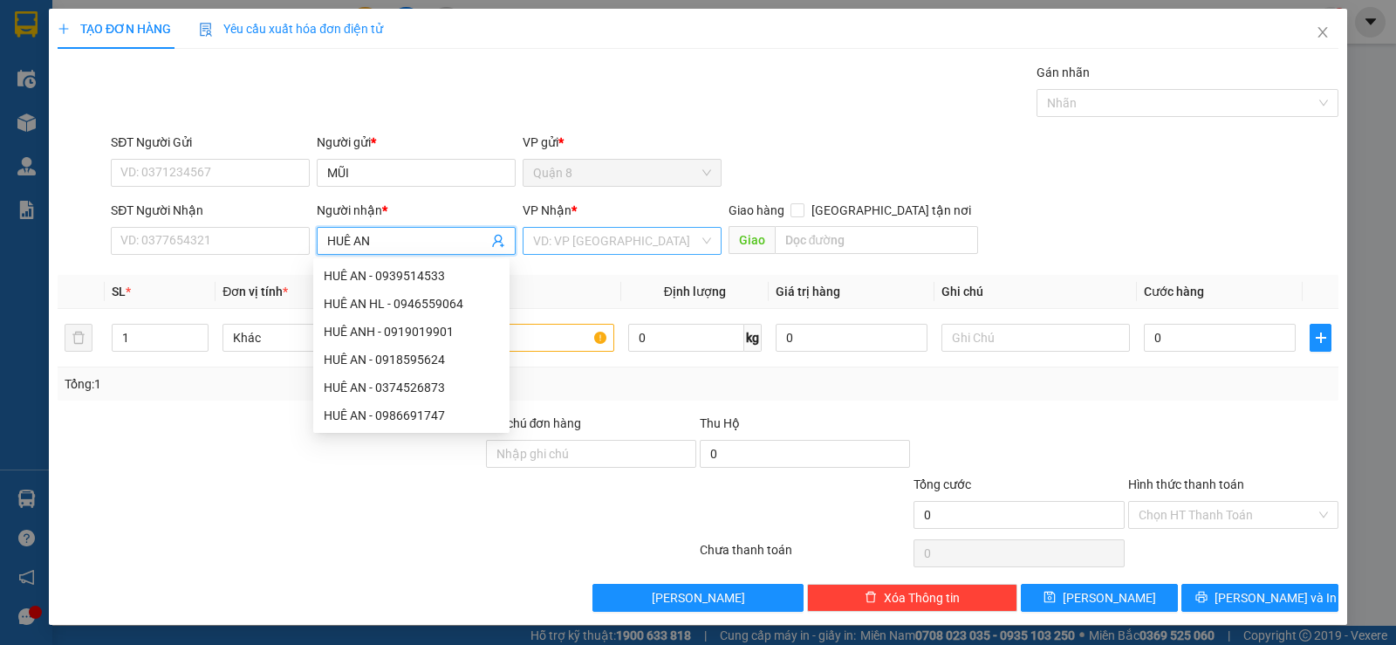
type input "HUÊ AN"
click at [580, 251] on input "search" at bounding box center [616, 241] width 166 height 26
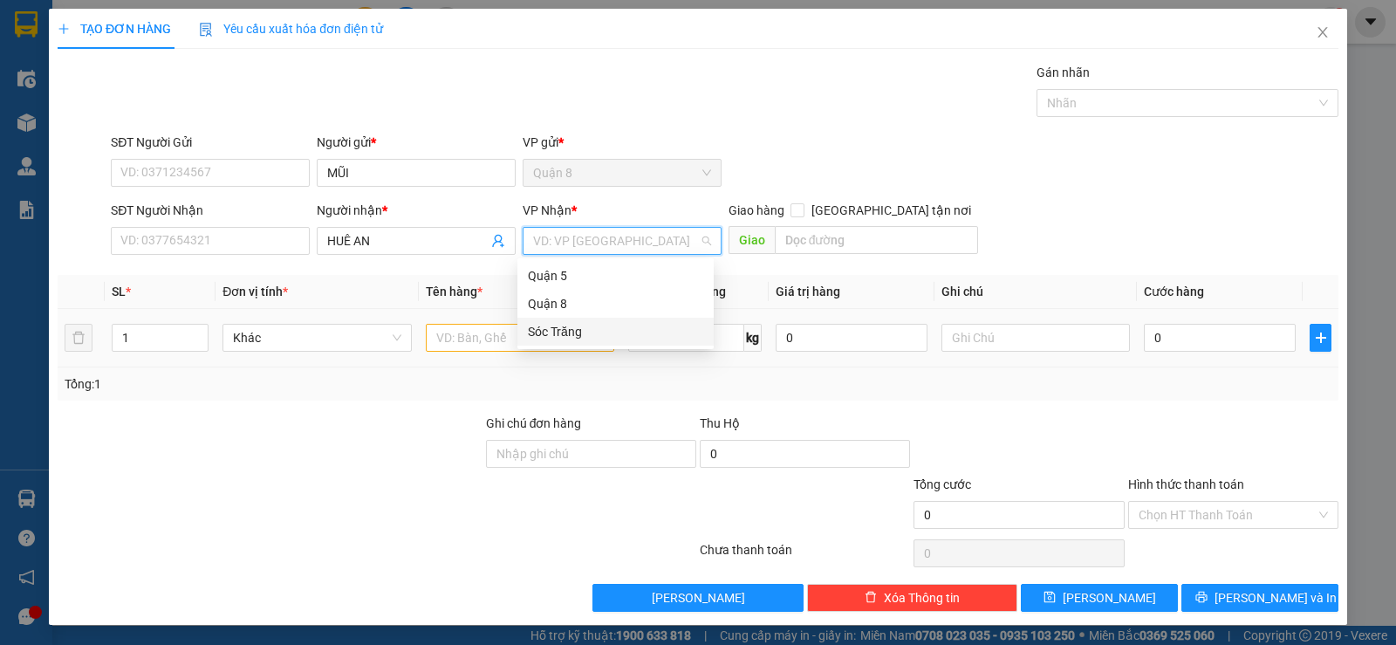
click at [561, 336] on div "Sóc Trăng" at bounding box center [615, 331] width 175 height 19
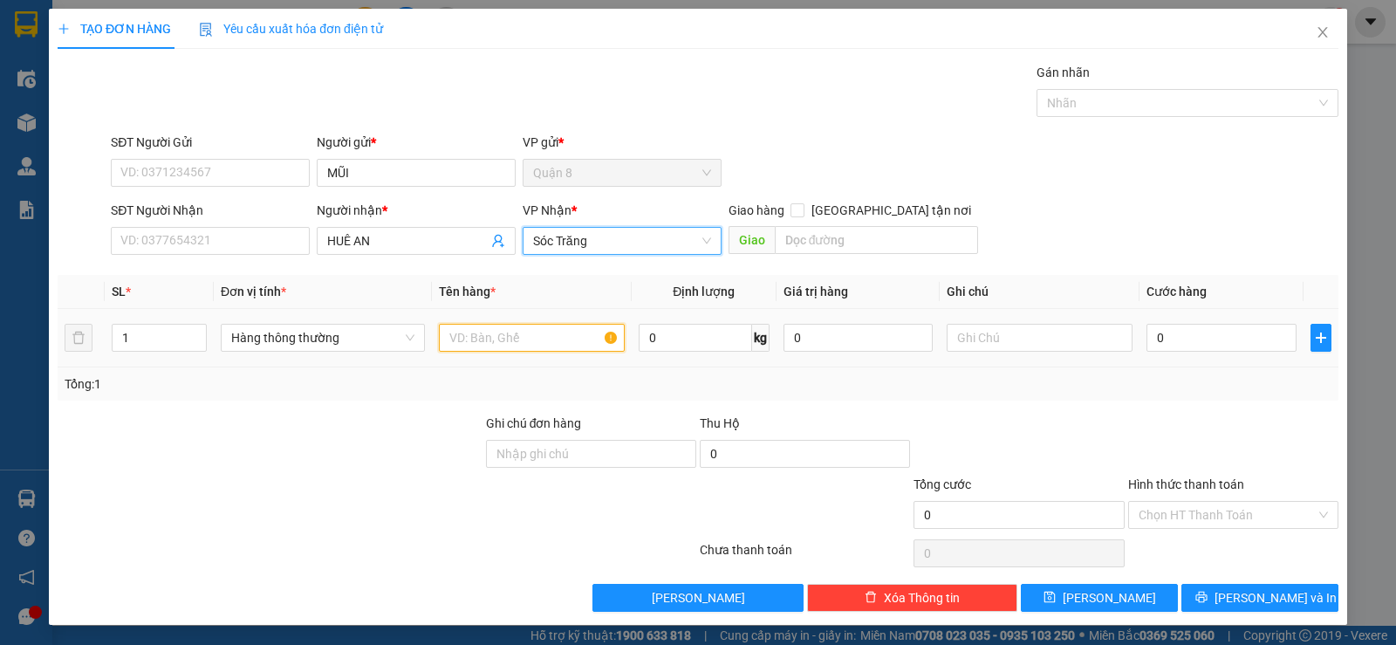
click at [507, 337] on input "text" at bounding box center [532, 338] width 186 height 28
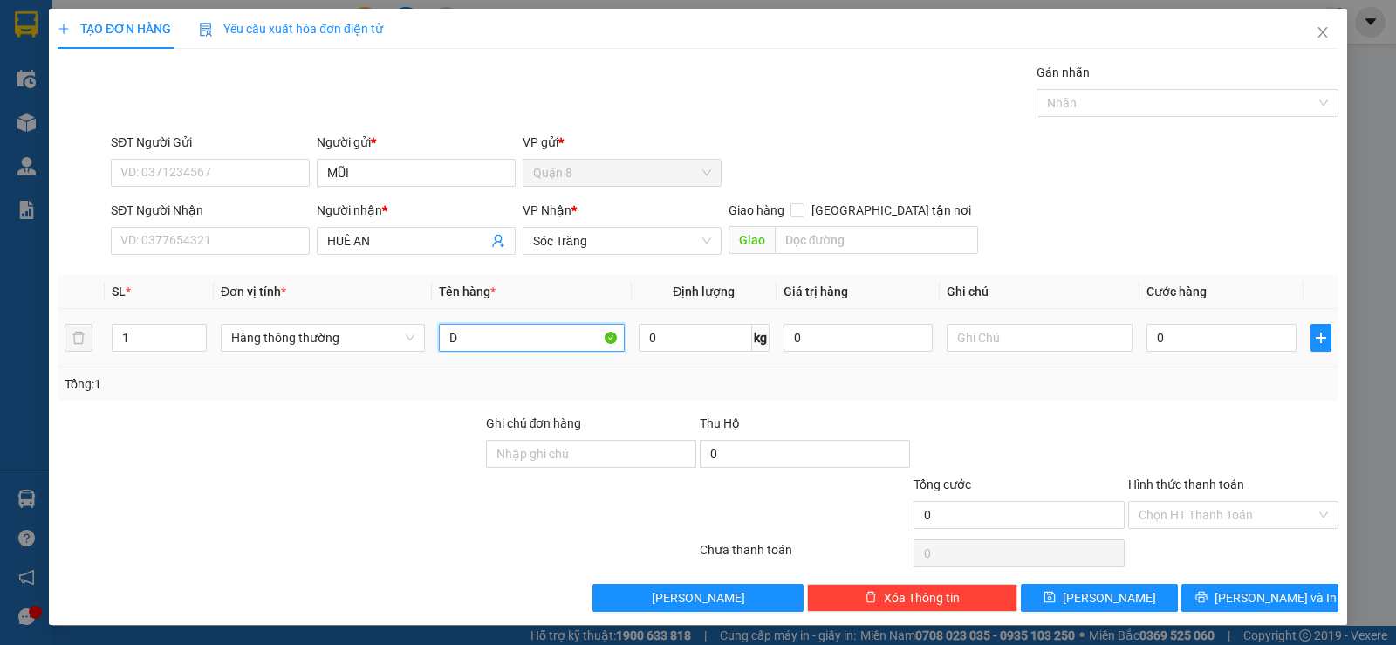
type input "D"
type input "ĐỒ"
type input "5"
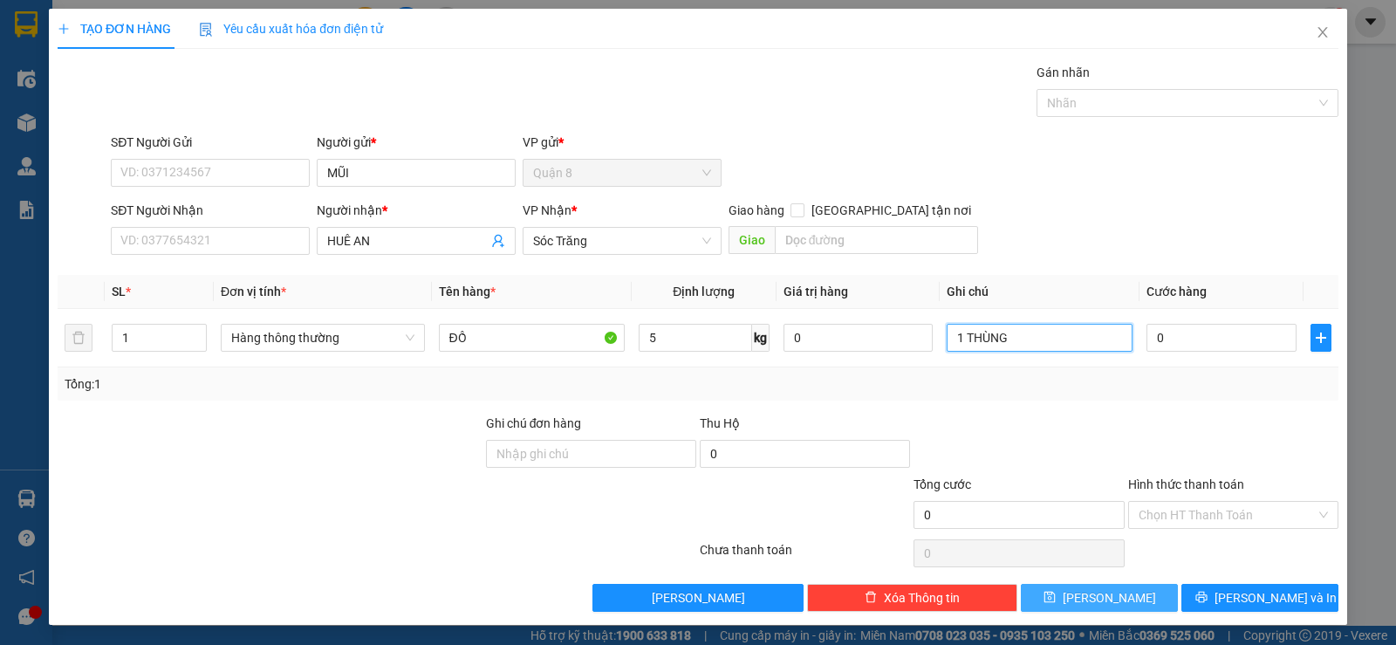
type input "1 THÙNG"
click at [1131, 604] on button "[PERSON_NAME]" at bounding box center [1099, 598] width 157 height 28
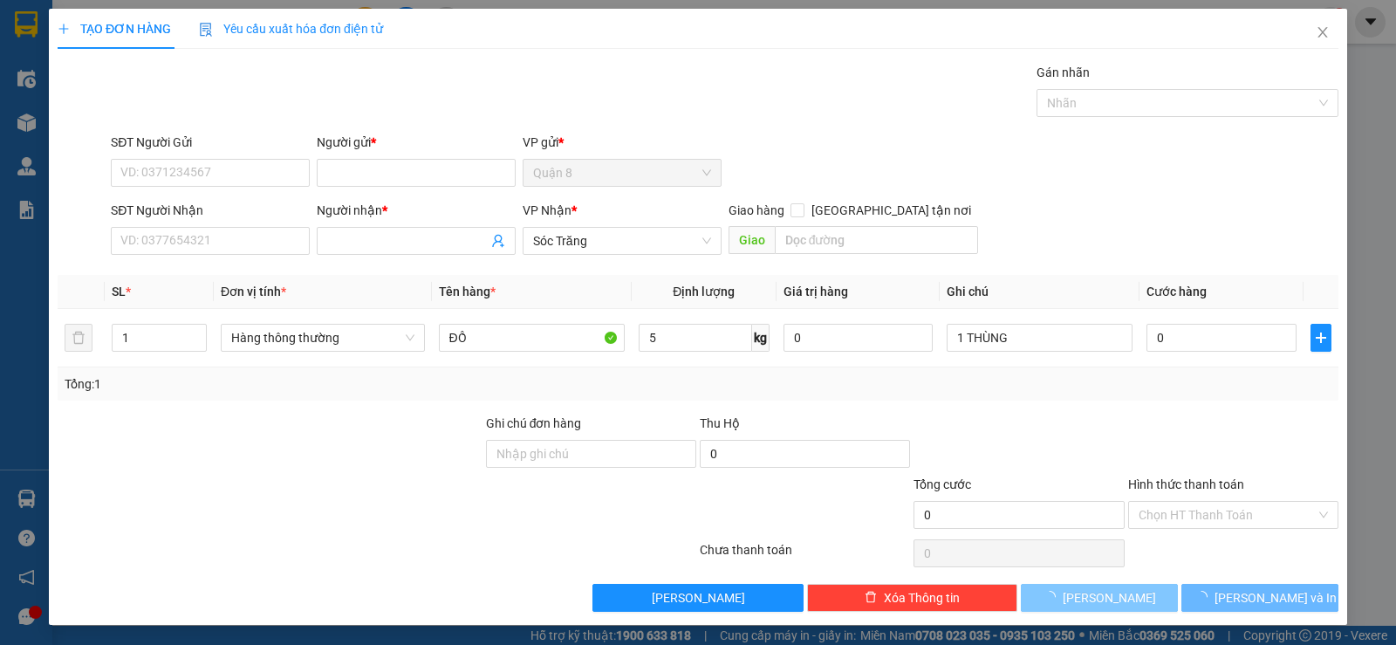
type input "0"
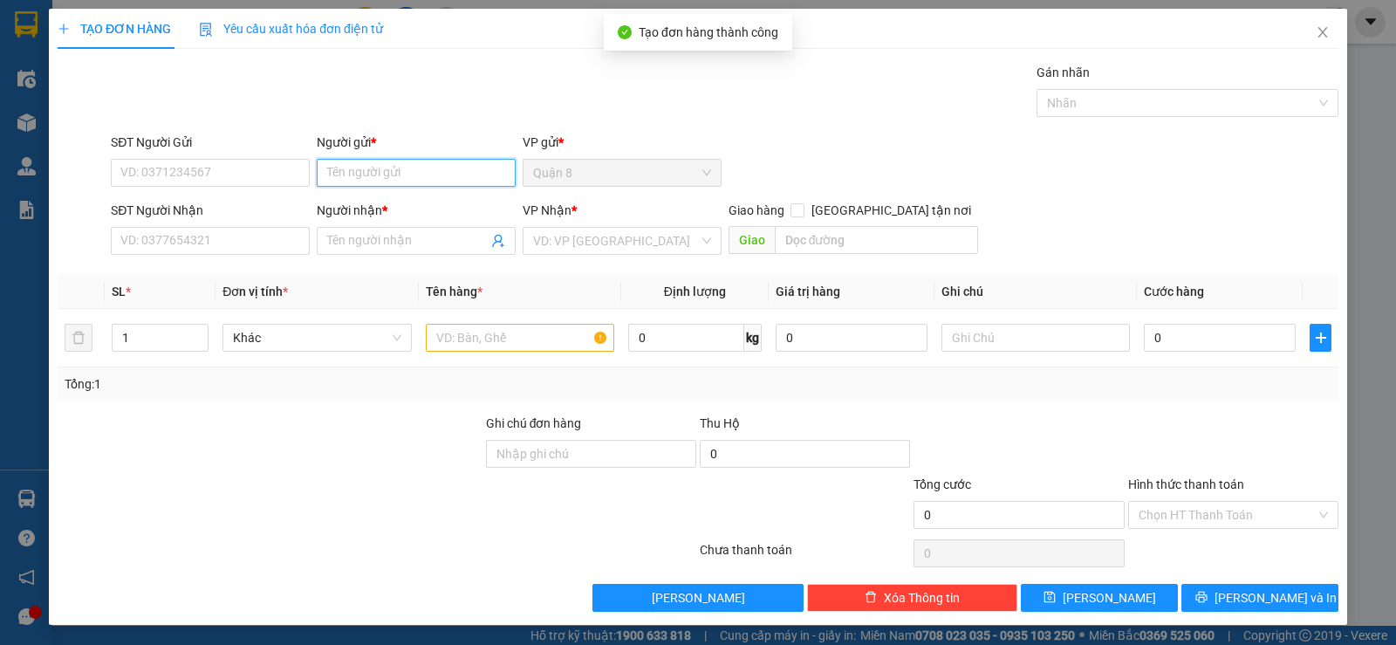
click at [422, 172] on input "Người gửi *" at bounding box center [416, 173] width 199 height 28
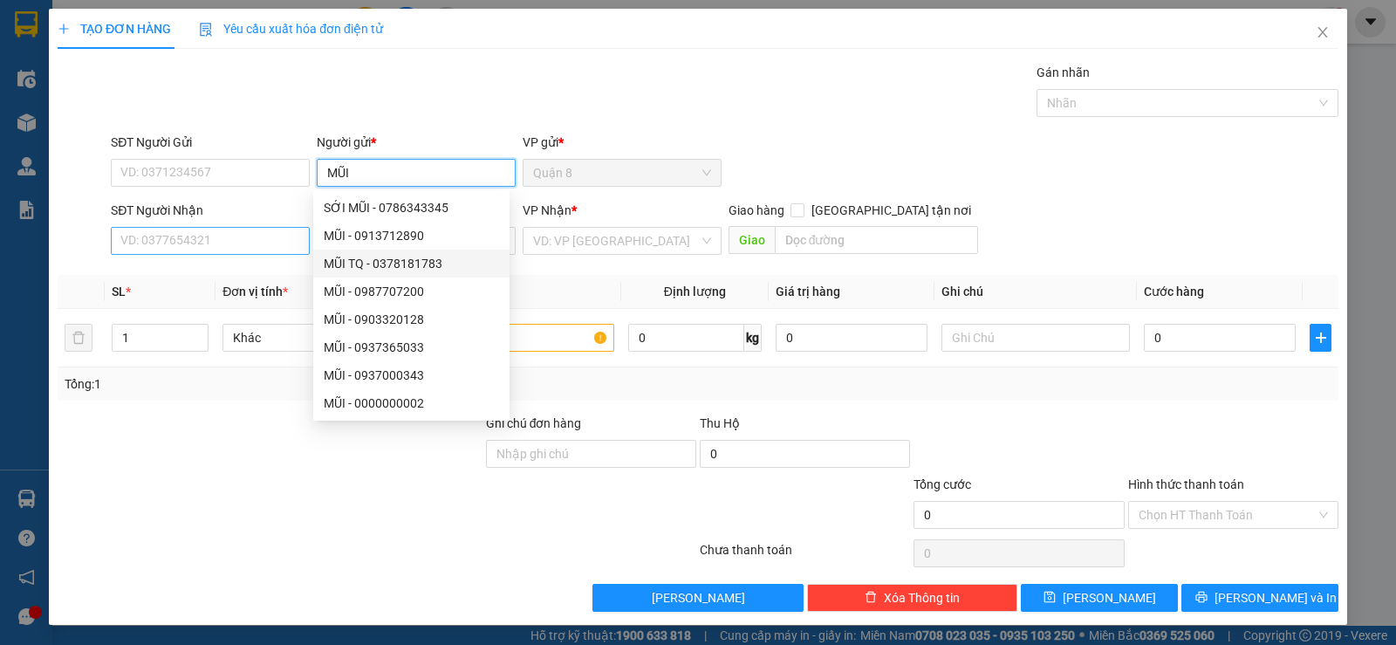
type input "MŨI"
click at [259, 242] on input "SĐT Người Nhận" at bounding box center [210, 241] width 199 height 28
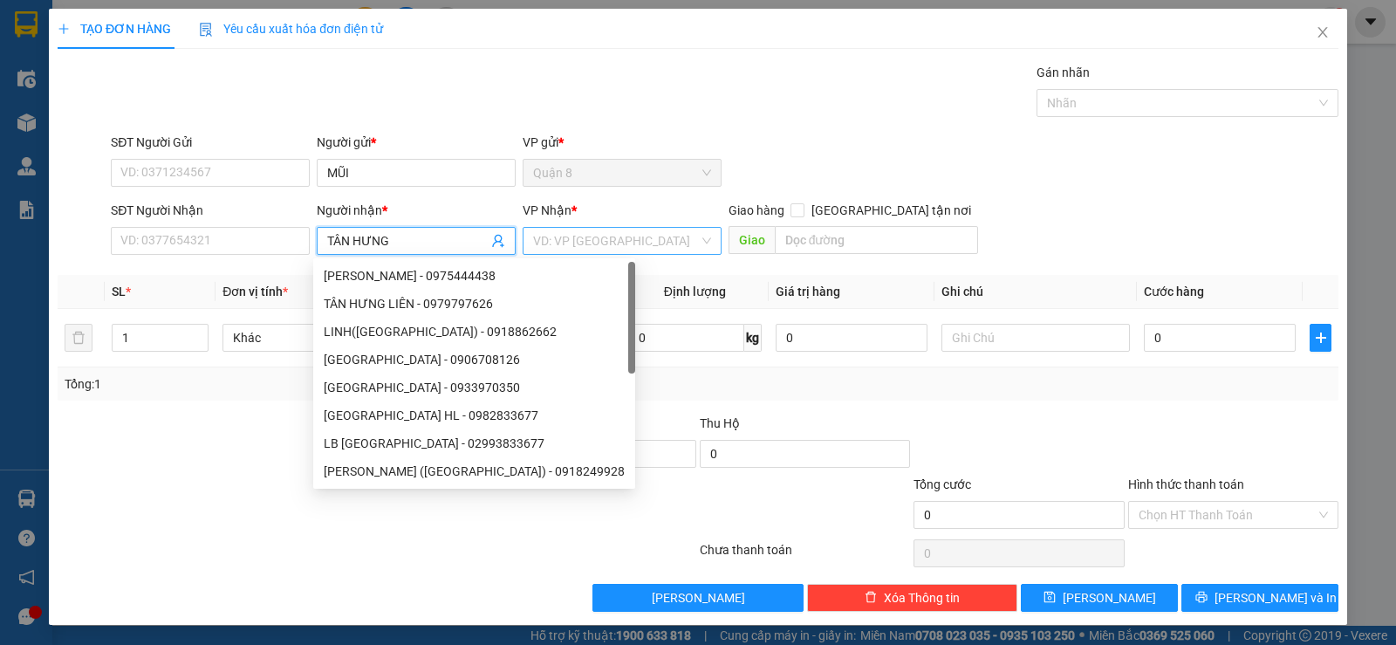
type input "TÂN HƯNG"
click at [616, 240] on input "search" at bounding box center [616, 241] width 166 height 26
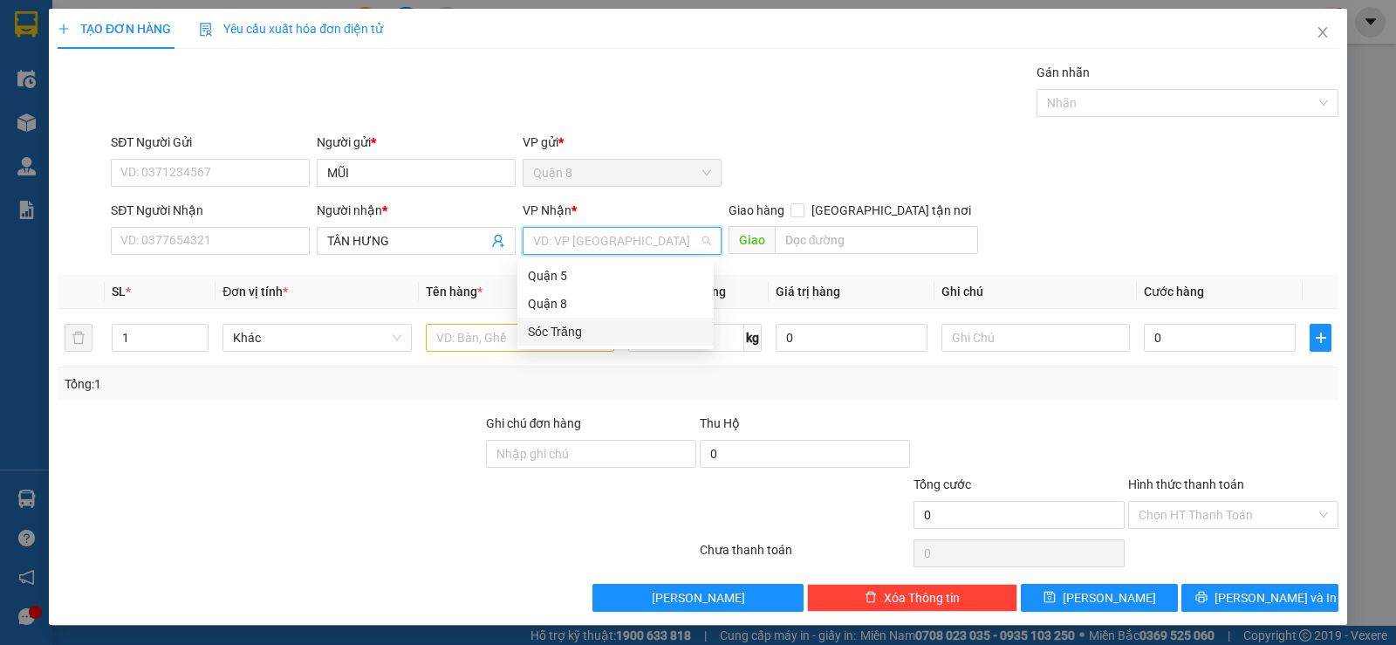
click at [554, 328] on div "Sóc Trăng" at bounding box center [615, 331] width 175 height 19
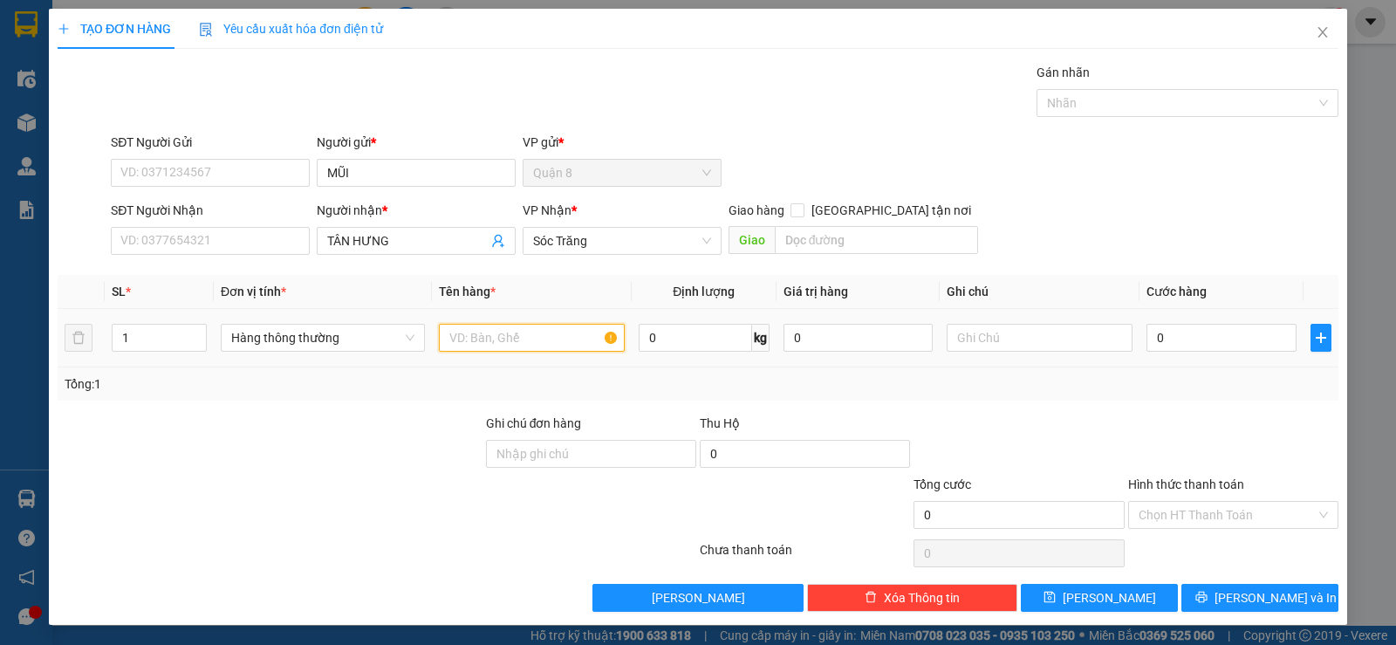
click at [477, 335] on input "text" at bounding box center [532, 338] width 186 height 28
type input "LX"
type input "13"
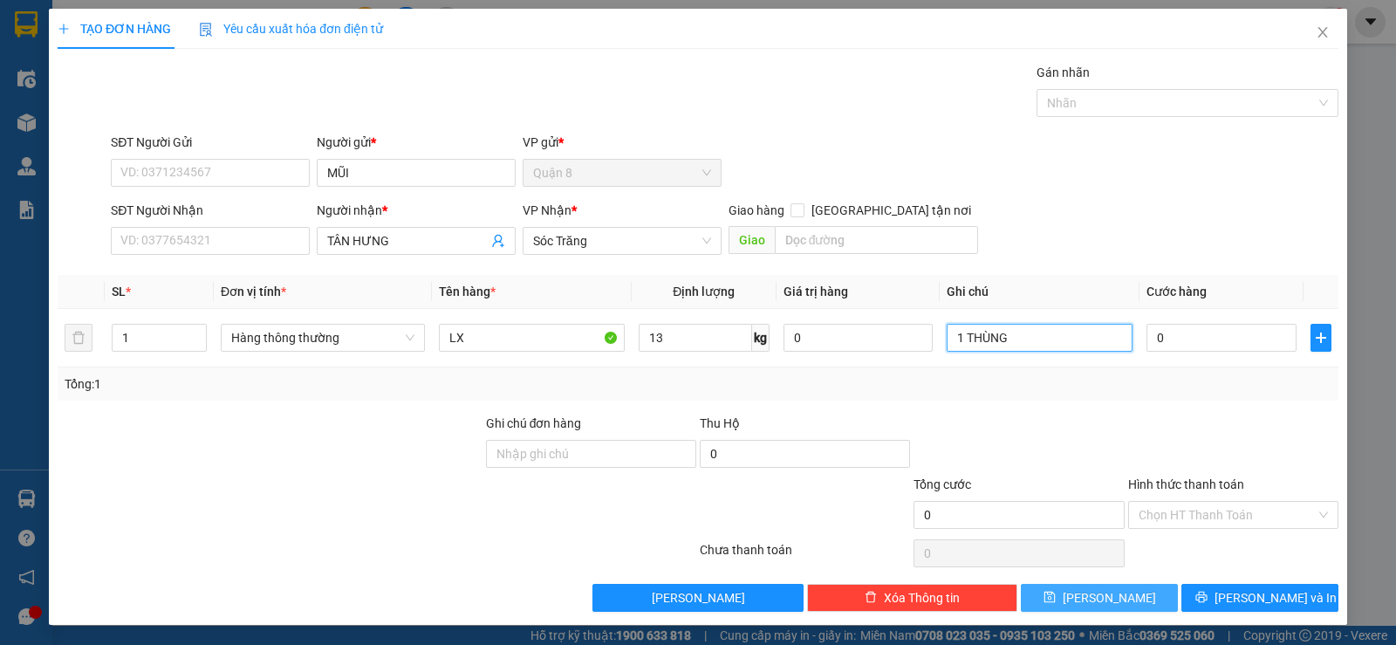
type input "1 THÙNG"
click at [1060, 606] on button "[PERSON_NAME]" at bounding box center [1099, 598] width 157 height 28
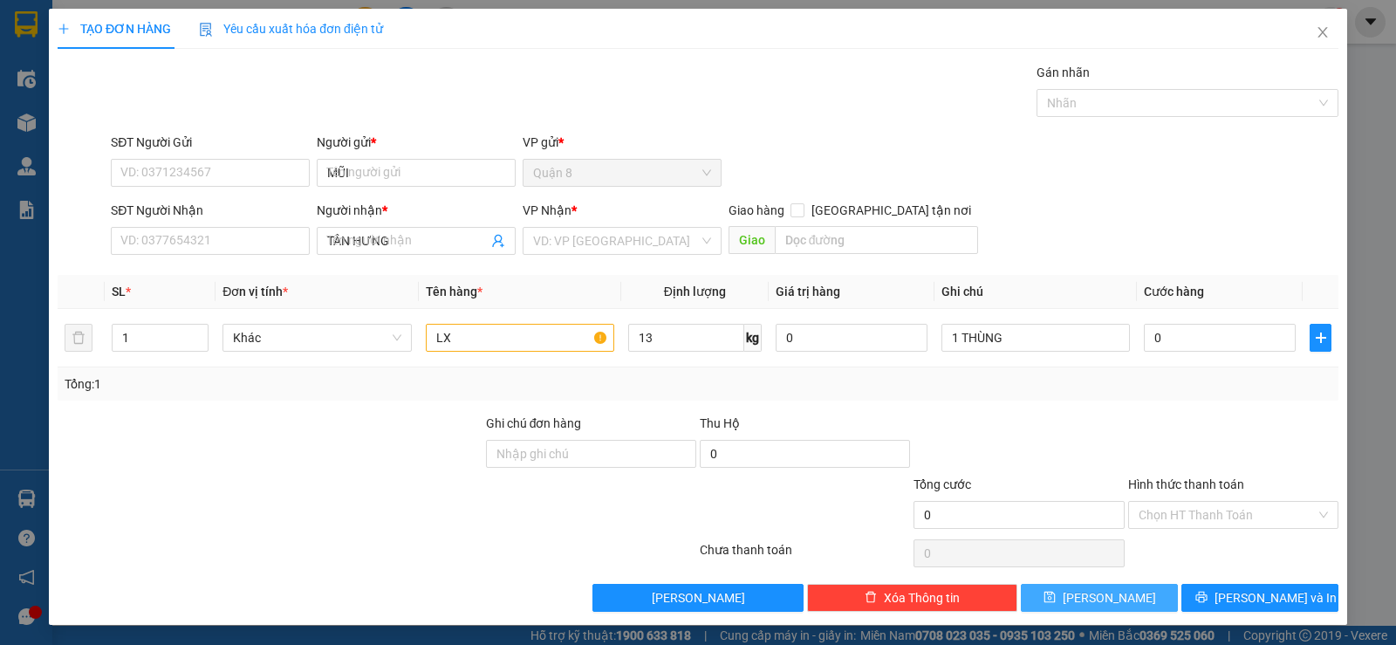
type input "0"
click at [1316, 38] on icon "close" at bounding box center [1323, 32] width 14 height 14
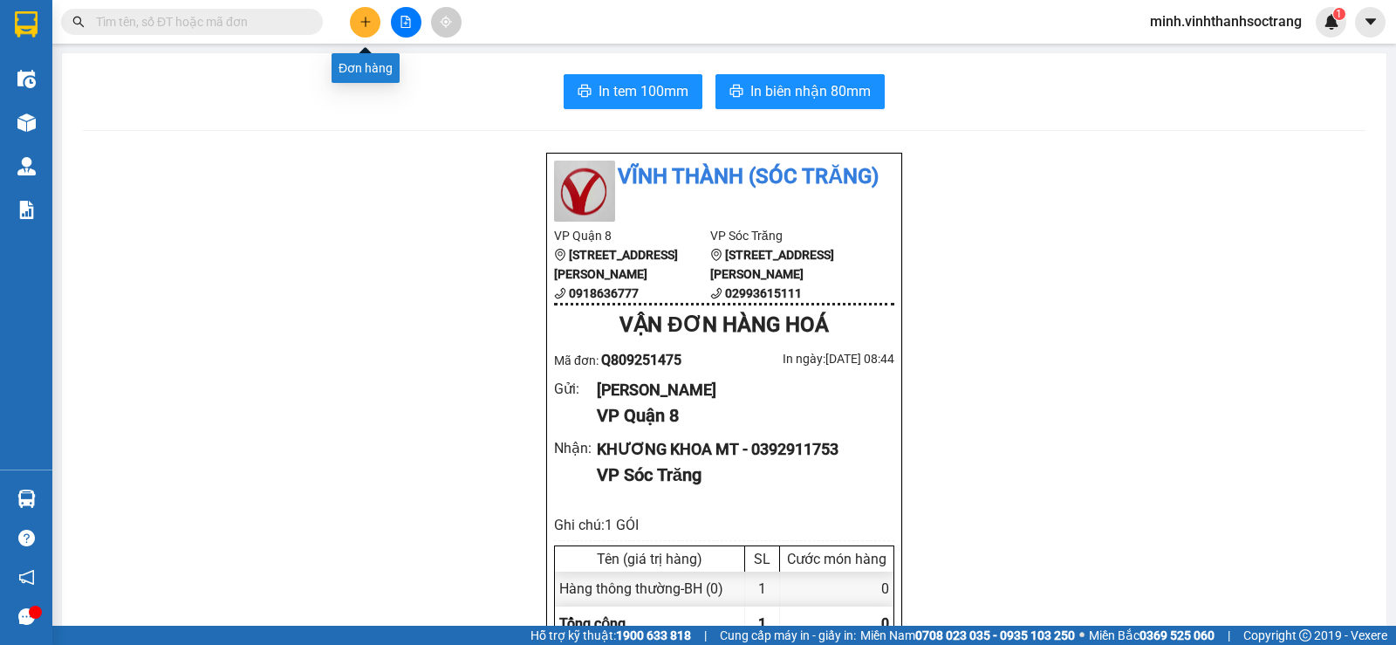
click at [365, 12] on button at bounding box center [365, 22] width 31 height 31
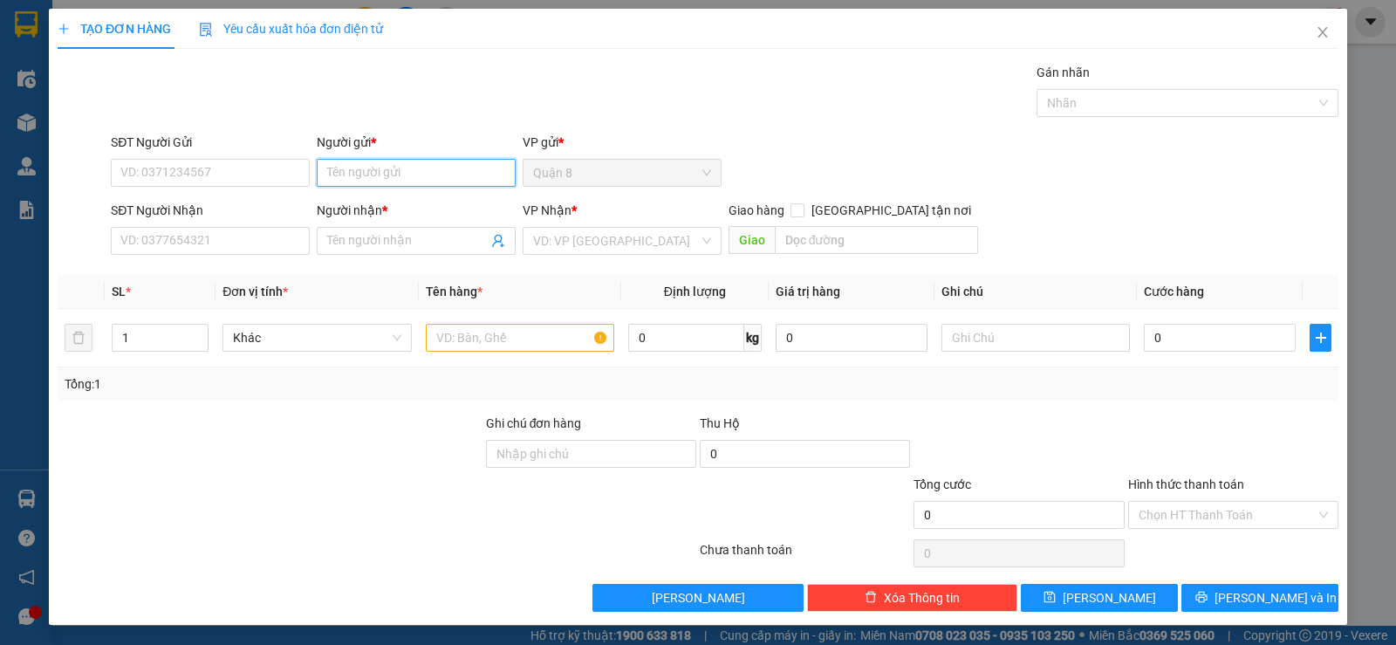
click at [377, 170] on input "Người gửi *" at bounding box center [416, 173] width 199 height 28
type input "TMA"
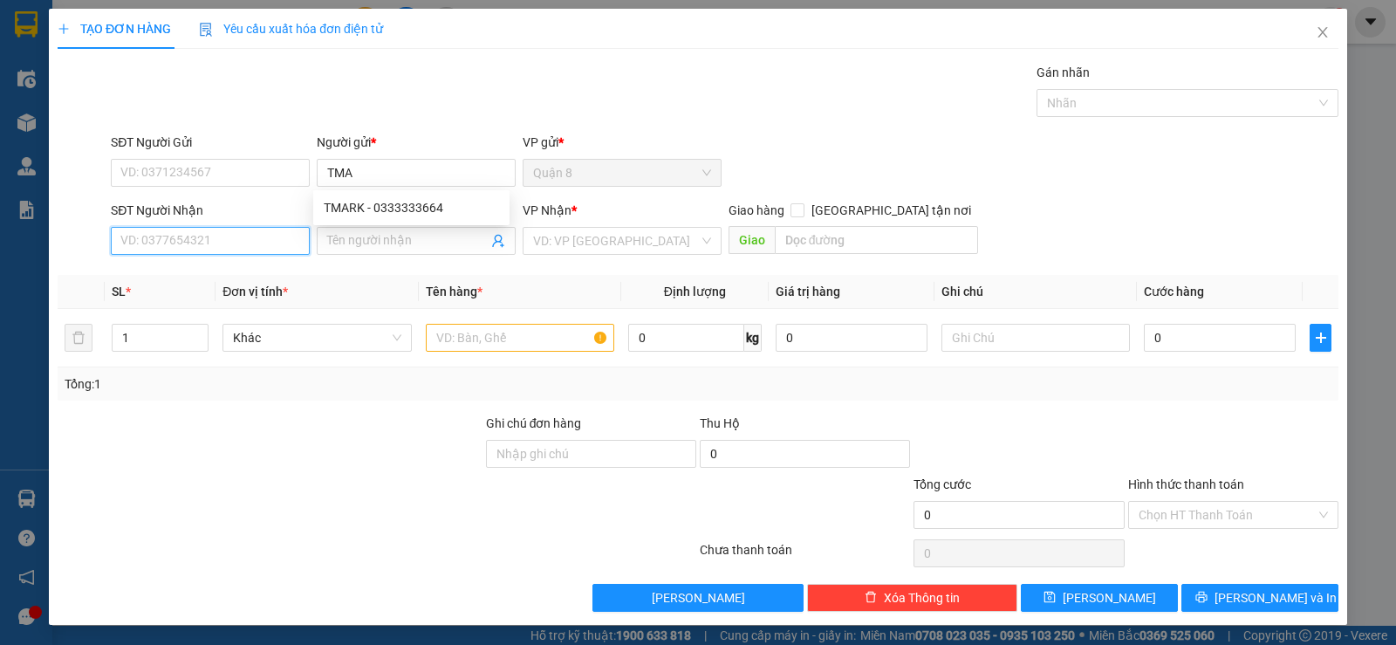
click at [251, 244] on input "SĐT Người Nhận" at bounding box center [210, 241] width 199 height 28
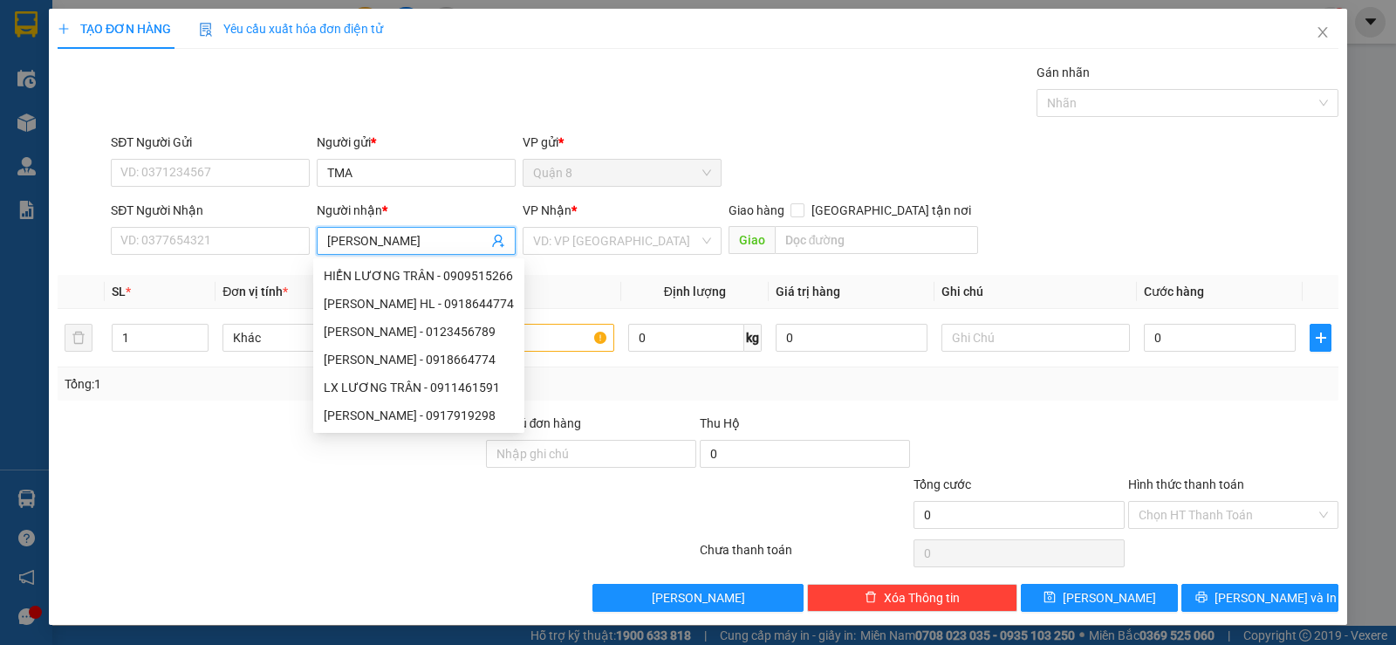
type input "[PERSON_NAME]"
click at [569, 218] on div "VP Nhận *" at bounding box center [622, 210] width 199 height 19
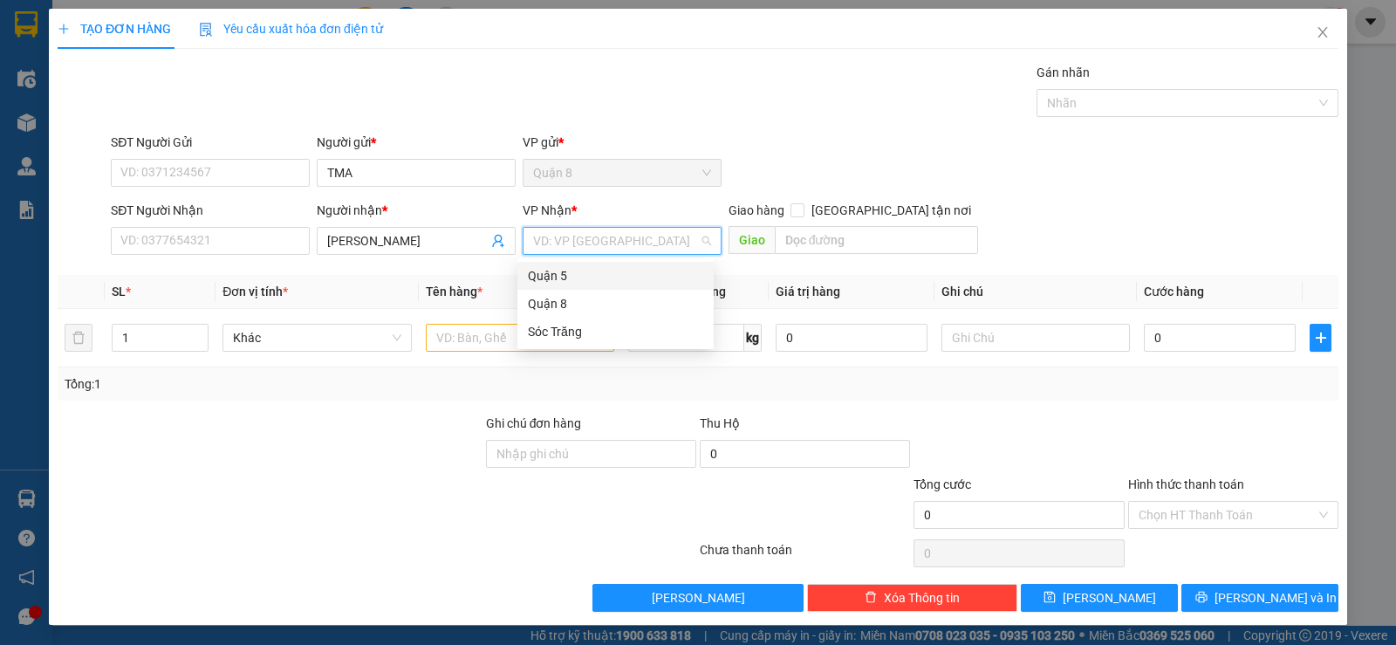
click at [569, 233] on input "search" at bounding box center [616, 241] width 166 height 26
click at [545, 328] on div "Sóc Trăng" at bounding box center [615, 331] width 175 height 19
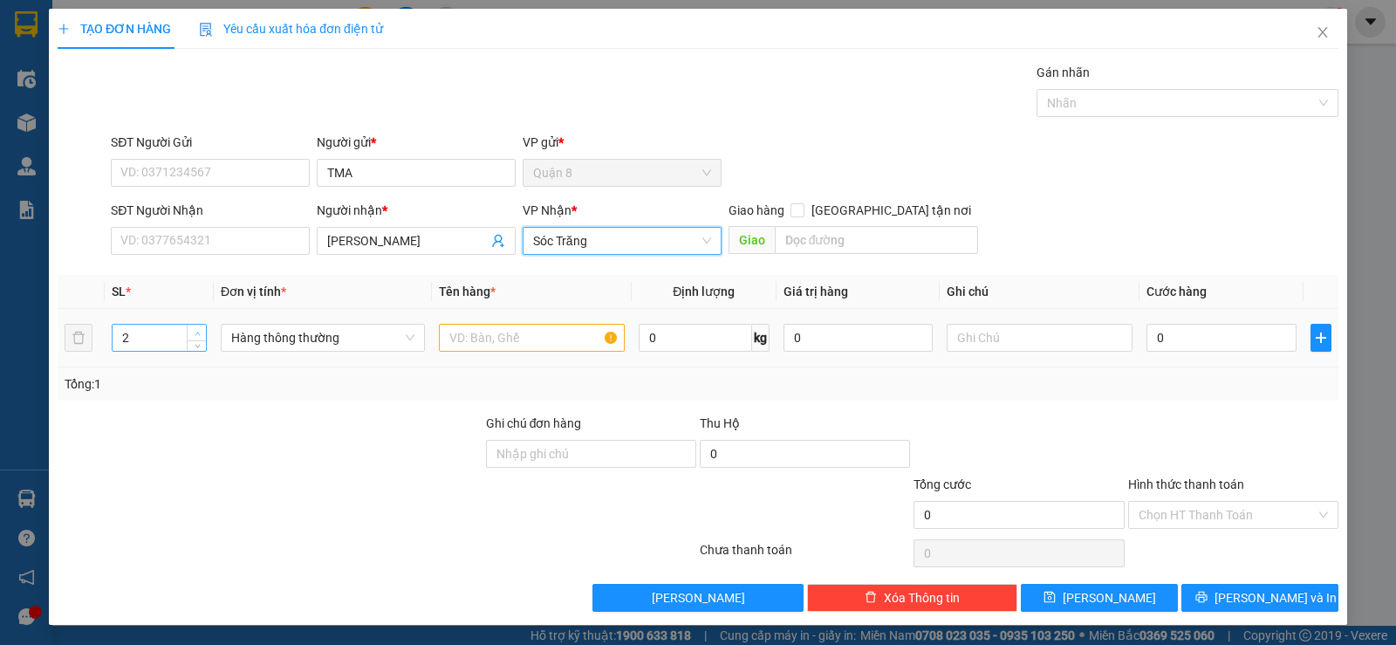
click at [193, 328] on span "up" at bounding box center [197, 333] width 10 height 10
click at [155, 333] on input "2" at bounding box center [159, 338] width 93 height 26
click at [191, 348] on span "Decrease Value" at bounding box center [196, 343] width 19 height 16
click at [140, 340] on input "1" at bounding box center [159, 338] width 93 height 26
type input "100"
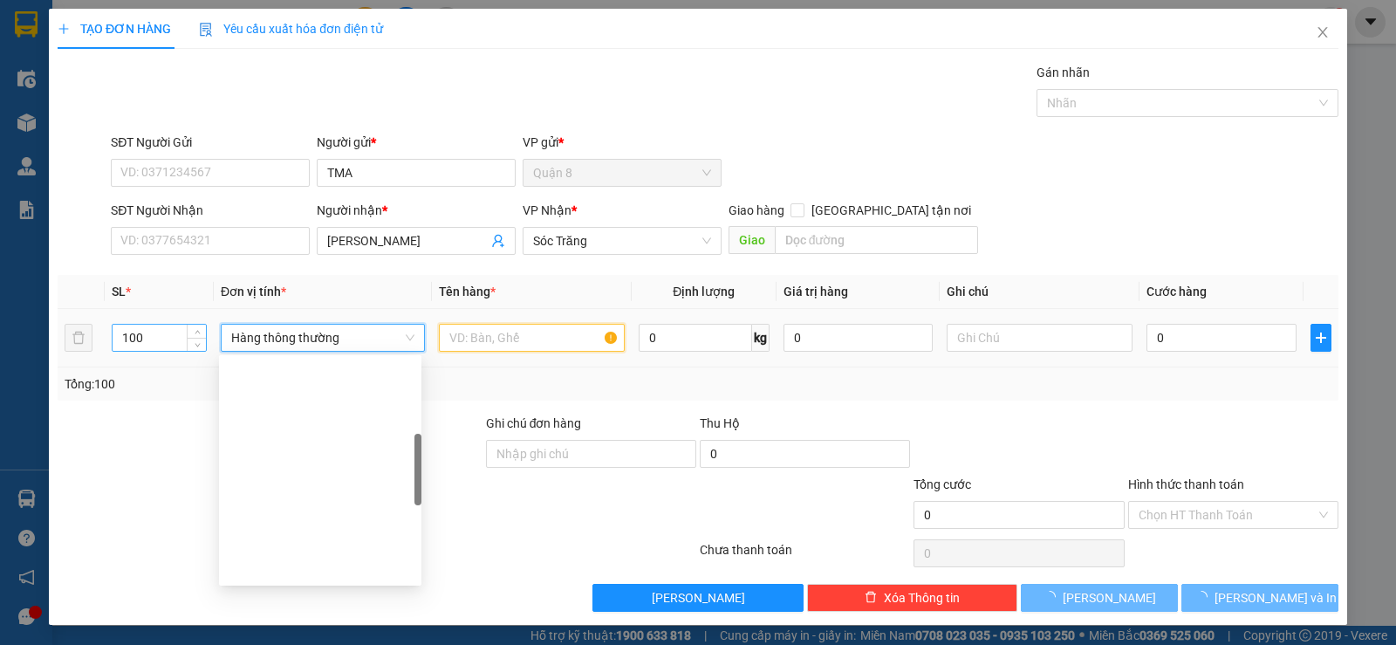
scroll to position [279, 0]
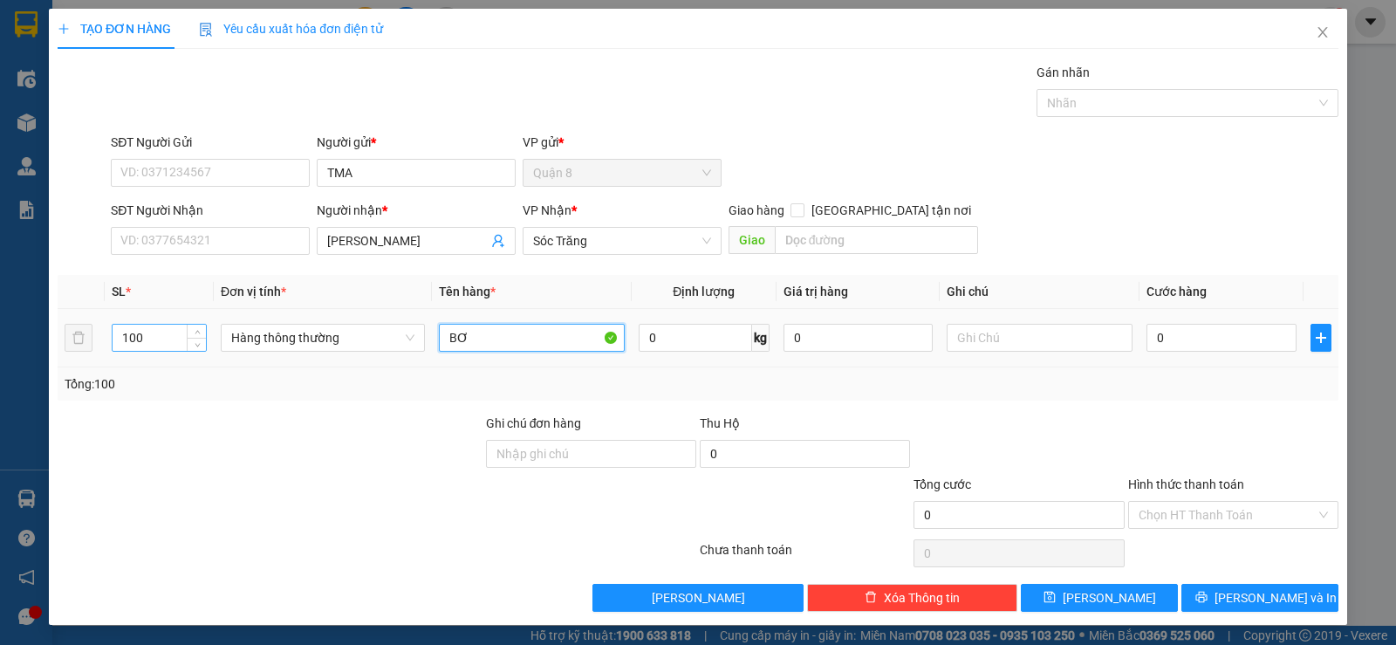
type input "BƠ"
type input "1800"
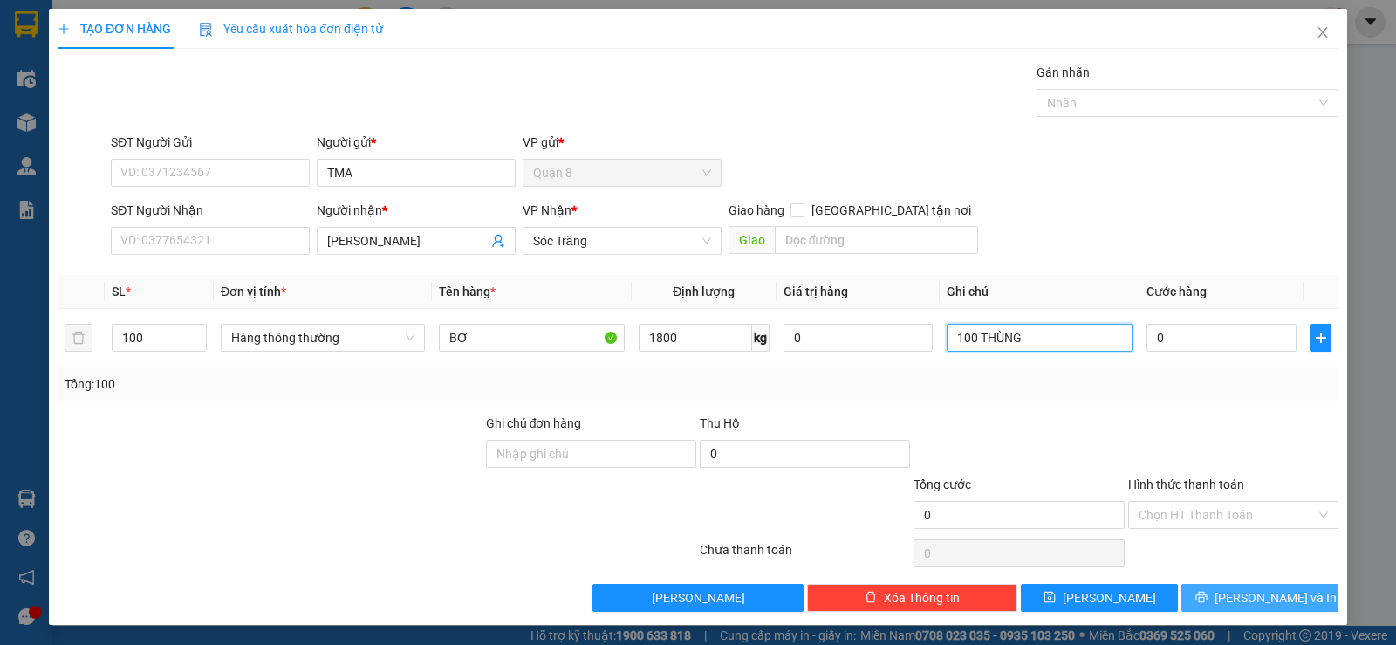
type input "100 THÙNG"
drag, startPoint x: 1244, startPoint y: 585, endPoint x: 1245, endPoint y: 598, distance: 13.2
click at [1245, 598] on button "[PERSON_NAME] và In" at bounding box center [1260, 598] width 157 height 28
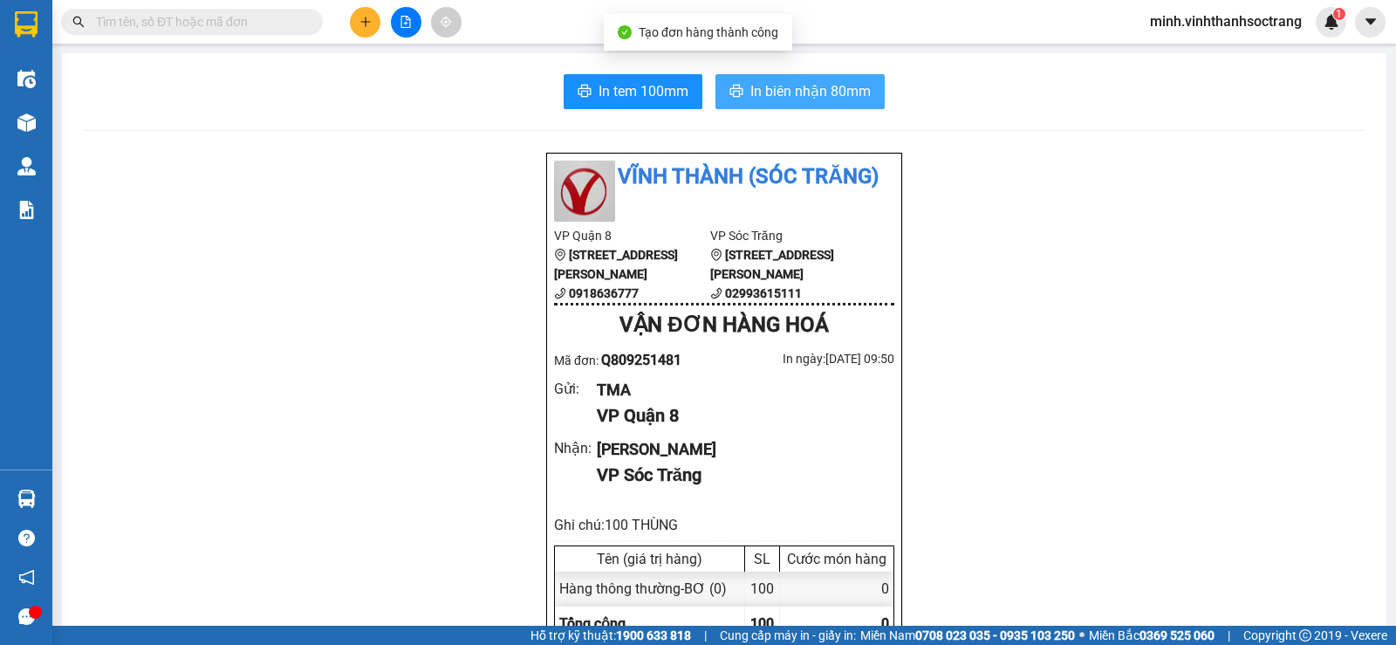
click at [804, 106] on button "In biên nhận 80mm" at bounding box center [800, 91] width 169 height 35
click at [806, 99] on span "In biên nhận 80mm" at bounding box center [811, 91] width 120 height 22
click at [811, 90] on span "In biên nhận 80mm" at bounding box center [811, 91] width 120 height 22
